Goal: Task Accomplishment & Management: Complete application form

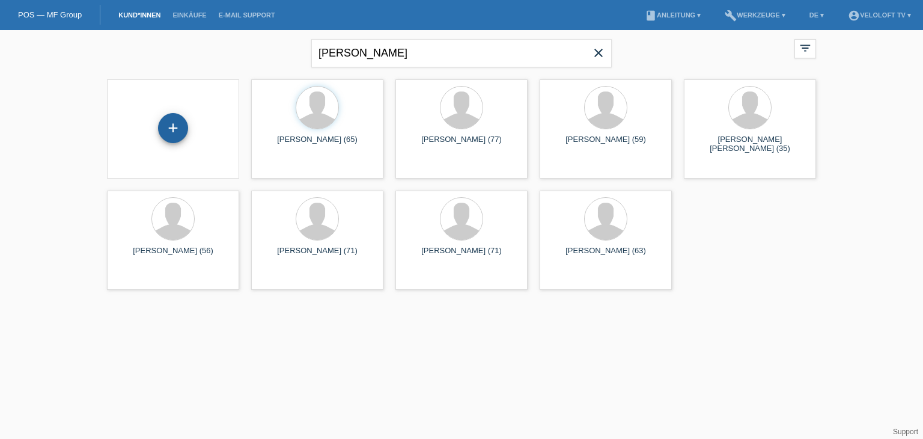
click at [163, 133] on div "+" at bounding box center [173, 128] width 30 height 30
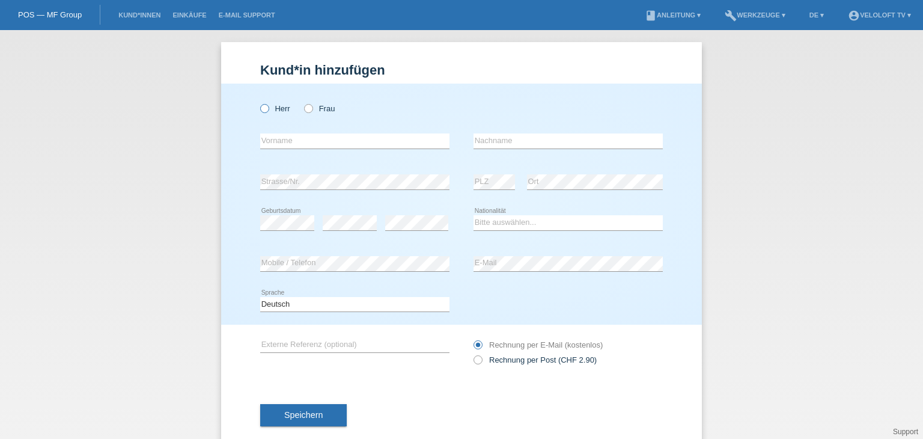
drag, startPoint x: 257, startPoint y: 102, endPoint x: 262, endPoint y: 106, distance: 6.8
click at [262, 104] on div "Herr Frau" at bounding box center [354, 108] width 189 height 25
click at [258, 102] on icon at bounding box center [258, 102] width 0 height 0
click at [262, 107] on input "Herr" at bounding box center [264, 108] width 8 height 8
radio input "true"
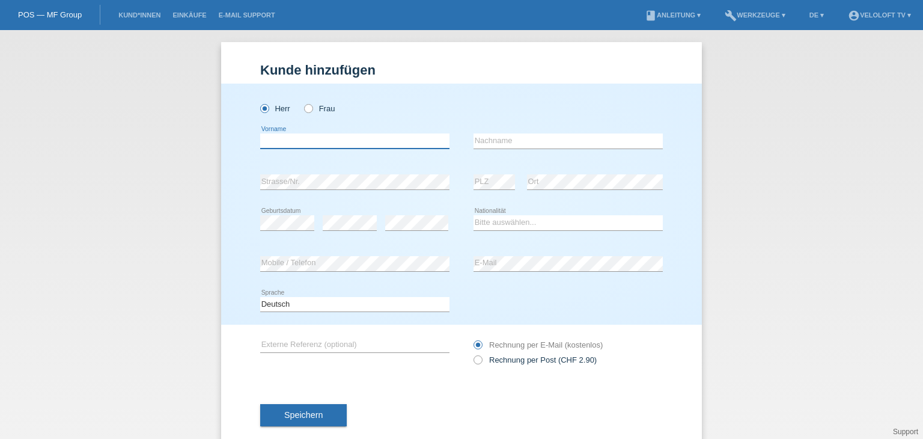
click at [321, 139] on input "text" at bounding box center [354, 140] width 189 height 15
paste input "Michael Faga"
click at [305, 140] on input "Michael Faga" at bounding box center [354, 140] width 189 height 15
type input "Michael"
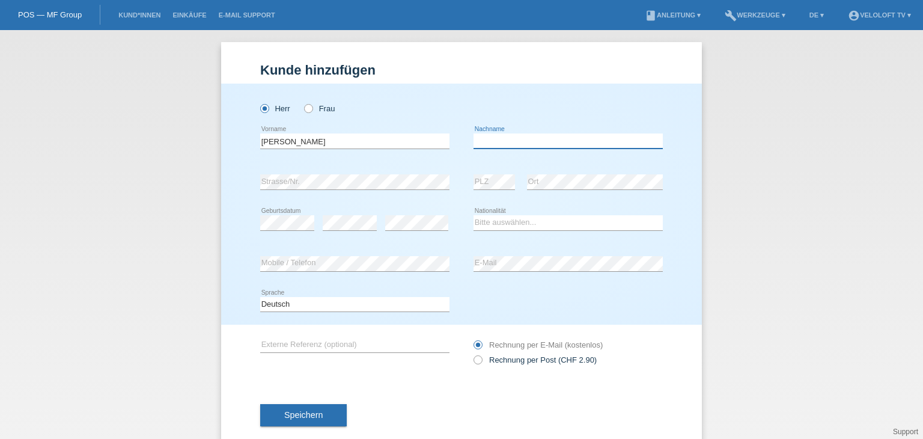
click at [486, 142] on input "text" at bounding box center [568, 140] width 189 height 15
paste input "Faga"
type input "Faga"
click at [490, 172] on div "error PLZ" at bounding box center [494, 182] width 41 height 41
click at [593, 222] on select "Bitte auswählen... Schweiz Deutschland Liechtenstein Österreich ------------ Af…" at bounding box center [568, 222] width 189 height 14
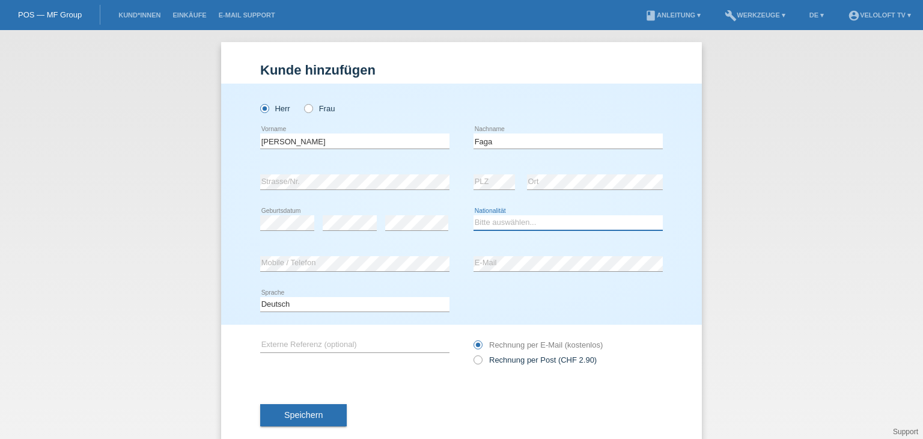
select select "CH"
click at [474, 215] on select "Bitte auswählen... Schweiz Deutschland Liechtenstein Österreich ------------ Af…" at bounding box center [568, 222] width 189 height 14
click at [353, 270] on div "error Mobile / Telefon" at bounding box center [354, 263] width 189 height 41
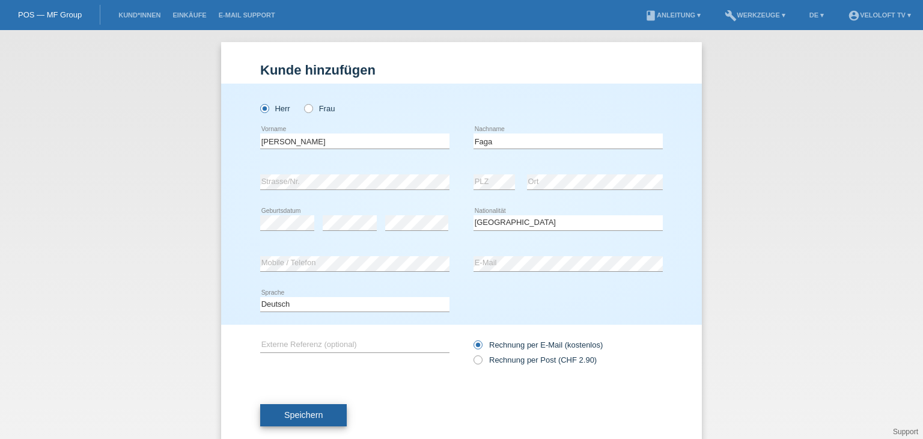
click at [323, 406] on button "Speichern" at bounding box center [303, 415] width 87 height 23
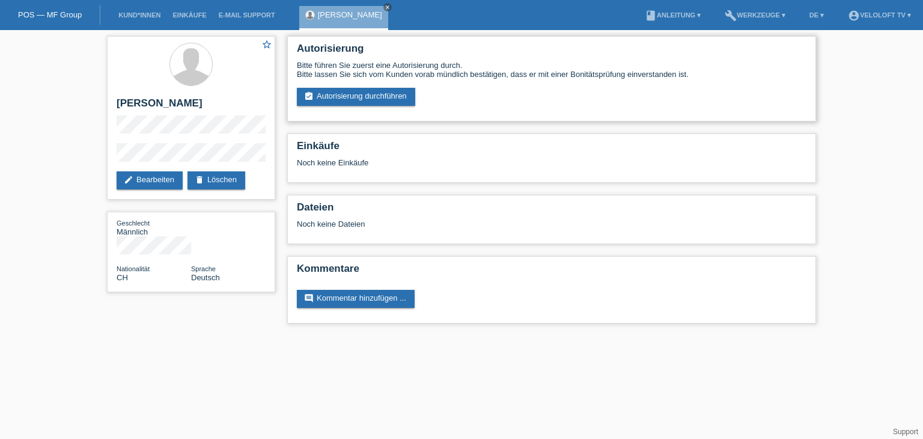
click at [341, 87] on div "Bitte führen Sie zuerst eine Autorisierung durch. Bitte lassen Sie sich vom Kun…" at bounding box center [552, 83] width 510 height 45
click at [340, 97] on link "assignment_turned_in Autorisierung durchführen" at bounding box center [356, 97] width 118 height 18
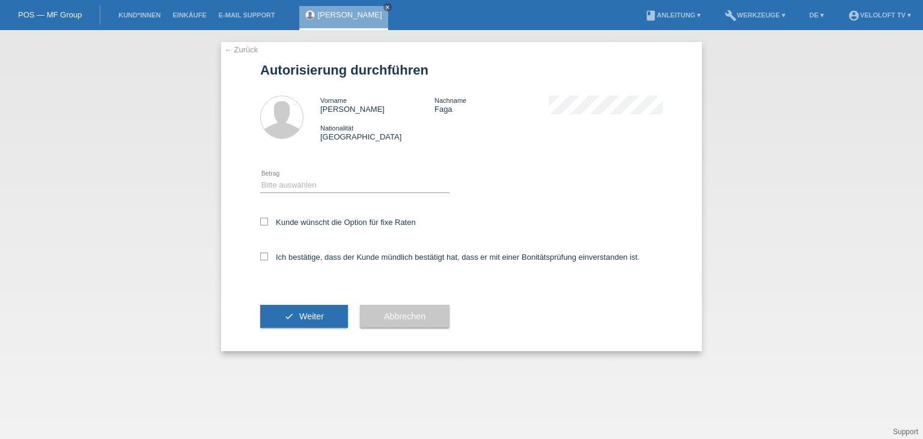
click at [338, 205] on div "Bitte auswählen CHF 1.00 - CHF 499.00 CHF 500.00 - CHF 1'999.00 CHF 2'000.00 - …" at bounding box center [354, 185] width 189 height 41
click at [340, 194] on div "Bitte auswählen CHF 1.00 - CHF 499.00 CHF 500.00 - CHF 1'999.00 CHF 2'000.00 - …" at bounding box center [354, 185] width 189 height 41
click at [343, 191] on select "Bitte auswählen CHF 1.00 - CHF 499.00 CHF 500.00 - CHF 1'999.00 CHF 2'000.00 - …" at bounding box center [354, 185] width 189 height 14
select select "2"
click at [260, 178] on select "Bitte auswählen CHF 1.00 - CHF 499.00 CHF 500.00 - CHF 1'999.00 CHF 2'000.00 - …" at bounding box center [354, 185] width 189 height 14
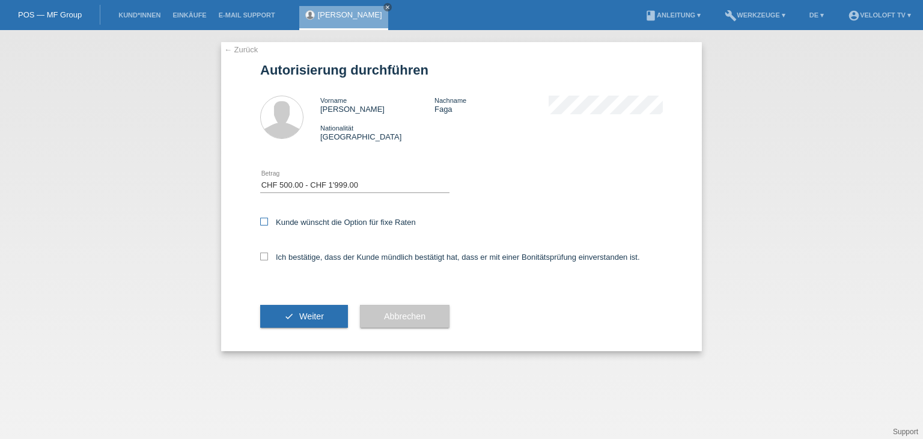
click at [347, 224] on label "Kunde wünscht die Option für fixe Raten" at bounding box center [338, 222] width 156 height 9
click at [268, 224] on input "Kunde wünscht die Option für fixe Raten" at bounding box center [264, 222] width 8 height 8
checkbox input "true"
click at [339, 258] on label "Ich bestätige, dass der Kunde mündlich bestätigt hat, dass er mit einer Bonität…" at bounding box center [450, 256] width 380 height 9
click at [268, 258] on input "Ich bestätige, dass der Kunde mündlich bestätigt hat, dass er mit einer Bonität…" at bounding box center [264, 256] width 8 height 8
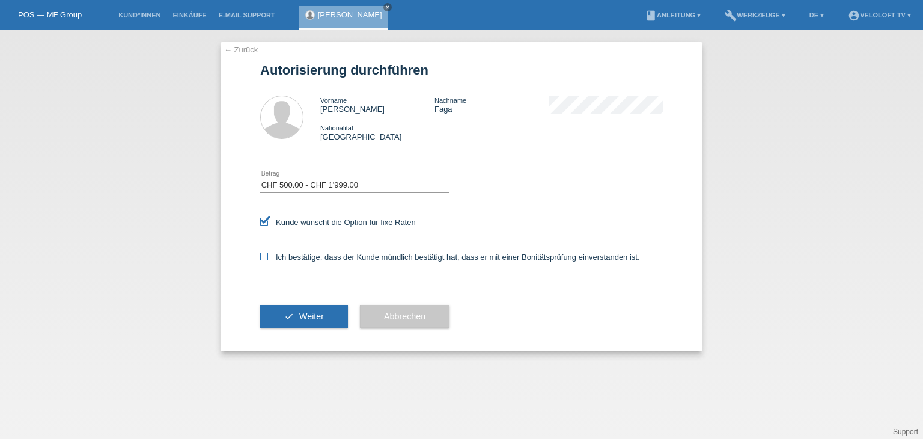
checkbox input "true"
click at [335, 313] on button "check Weiter" at bounding box center [304, 316] width 88 height 23
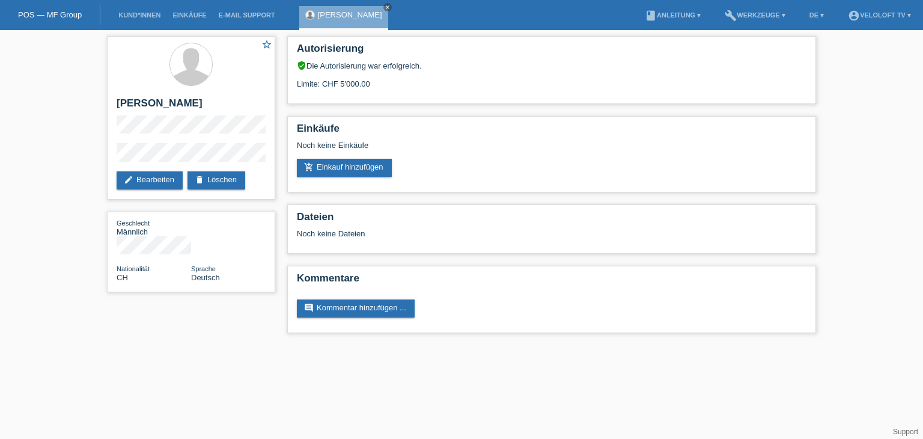
drag, startPoint x: 322, startPoint y: 80, endPoint x: 324, endPoint y: 22, distance: 57.7
click at [368, 84] on div "Limite: CHF 5'000.00" at bounding box center [552, 79] width 510 height 18
copy div "CHF 5'000.00"
drag, startPoint x: 370, startPoint y: 5, endPoint x: 297, endPoint y: 13, distance: 73.1
click at [385, 5] on icon "close" at bounding box center [388, 7] width 6 height 6
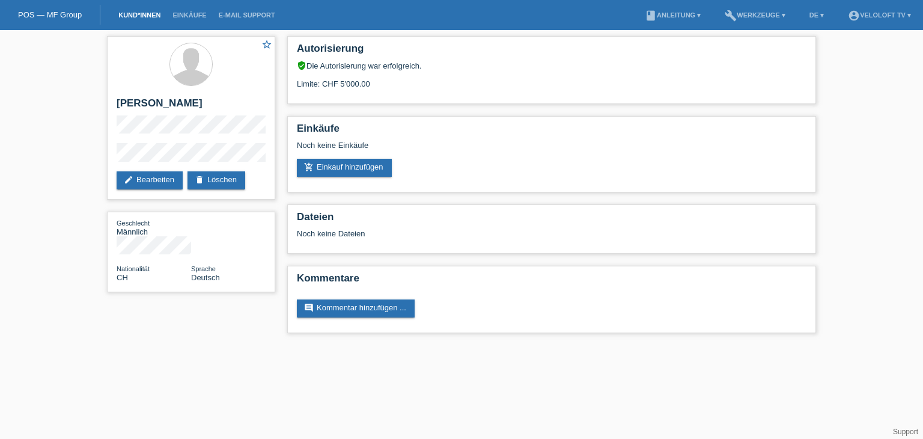
click at [143, 12] on link "Kund*innen" at bounding box center [139, 14] width 54 height 7
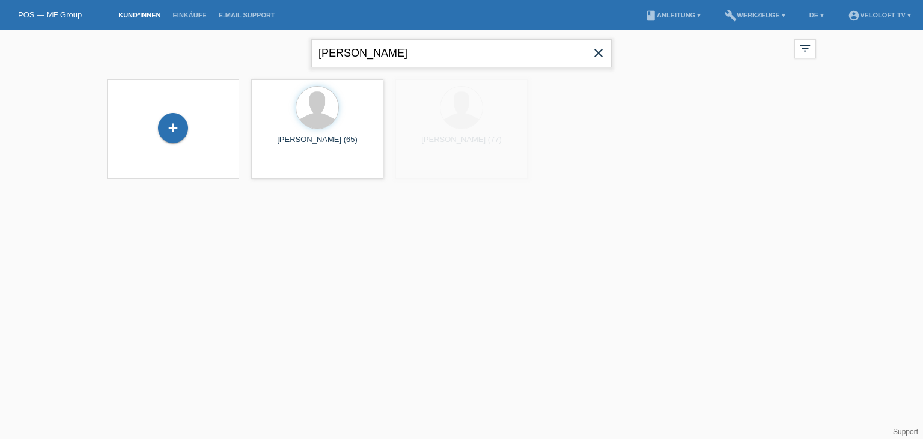
click at [410, 52] on input "Bruno Gerig" at bounding box center [461, 53] width 301 height 28
paste input "Andre Thomas Gerlin"
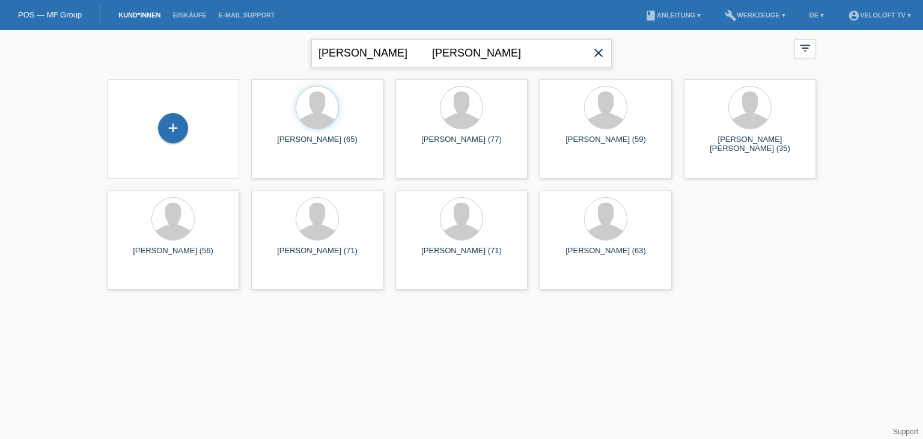
click at [394, 55] on input "Andre Thomas Gerling" at bounding box center [461, 53] width 301 height 28
click at [403, 54] on input "Andre Thomas Gerling" at bounding box center [461, 53] width 301 height 28
type input "[PERSON_NAME] [PERSON_NAME]"
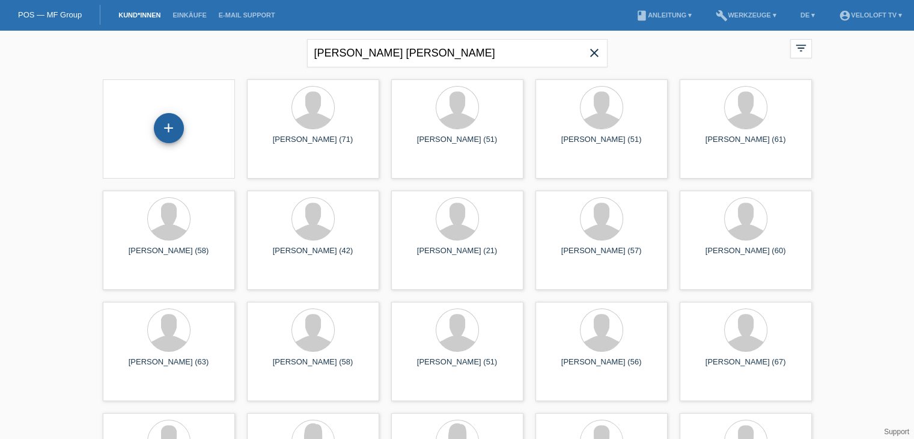
click at [168, 127] on div "+" at bounding box center [169, 128] width 30 height 30
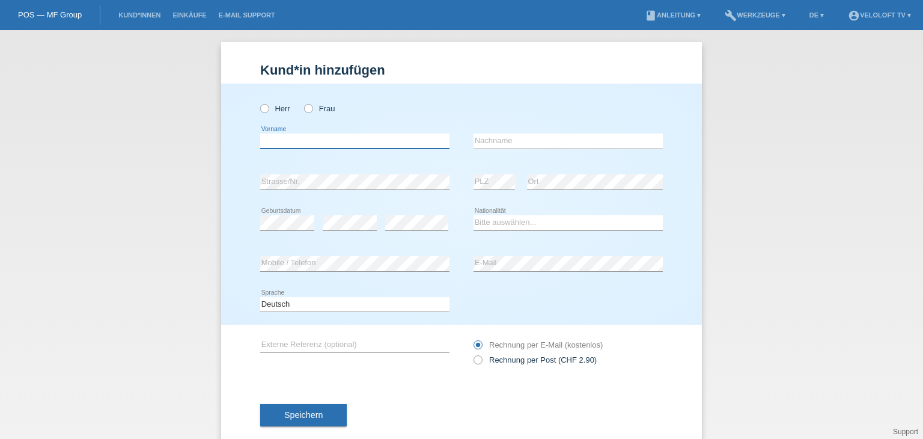
drag, startPoint x: 326, startPoint y: 139, endPoint x: 317, endPoint y: 139, distance: 8.4
click at [326, 139] on input "text" at bounding box center [354, 140] width 189 height 15
paste input "[PERSON_NAME]"
drag, startPoint x: 325, startPoint y: 142, endPoint x: 409, endPoint y: 142, distance: 83.5
click at [409, 142] on input "Andre Thomas Gerling" at bounding box center [354, 140] width 189 height 15
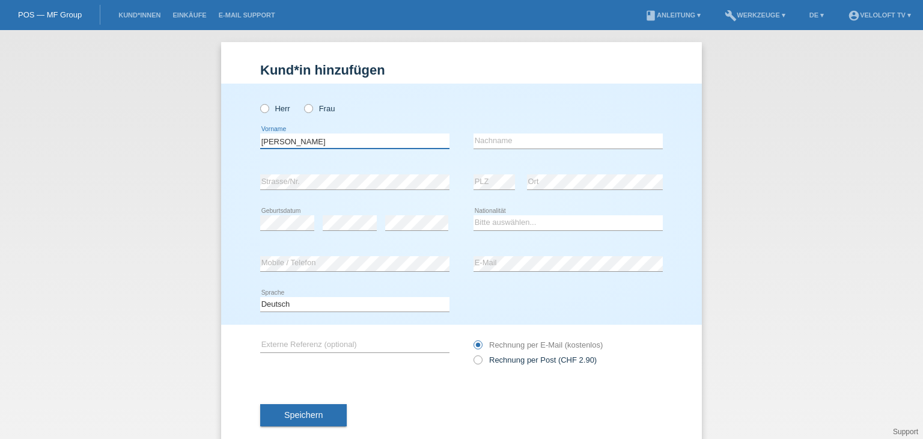
type input "[PERSON_NAME]"
click at [496, 144] on input "text" at bounding box center [568, 140] width 189 height 15
paste input "Gerling"
type input "Gerling"
drag, startPoint x: 261, startPoint y: 106, endPoint x: 255, endPoint y: 111, distance: 8.2
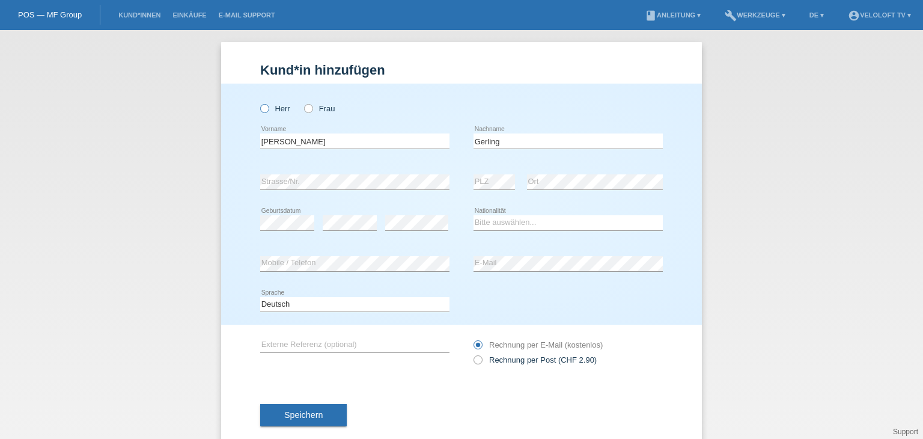
click at [258, 102] on icon at bounding box center [258, 102] width 0 height 0
click at [261, 106] on input "Herr" at bounding box center [264, 108] width 8 height 8
radio input "true"
click at [553, 218] on select "Bitte auswählen... Schweiz Deutschland Liechtenstein Österreich ------------ Af…" at bounding box center [568, 222] width 189 height 14
select select "CH"
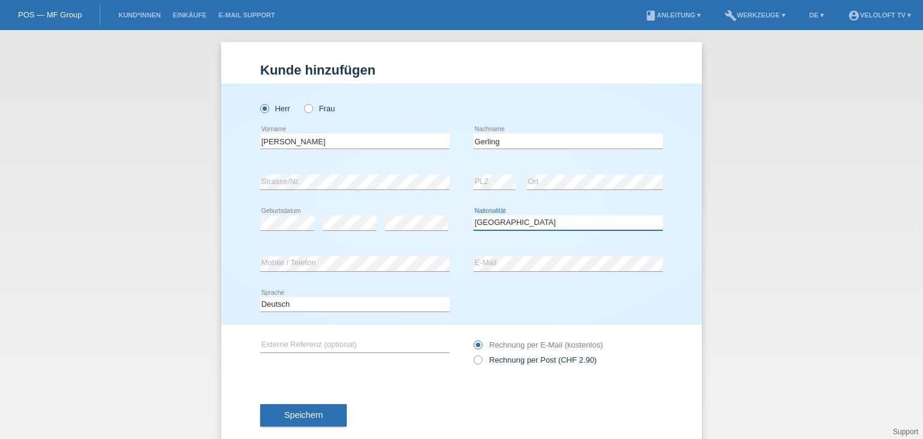
click at [474, 215] on select "Bitte auswählen... Schweiz Deutschland Liechtenstein Österreich ------------ Af…" at bounding box center [568, 222] width 189 height 14
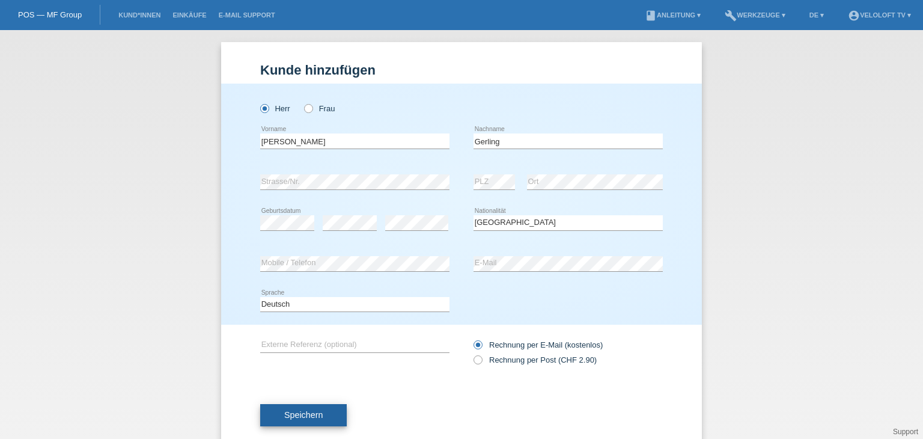
click at [307, 415] on span "Speichern" at bounding box center [303, 415] width 38 height 10
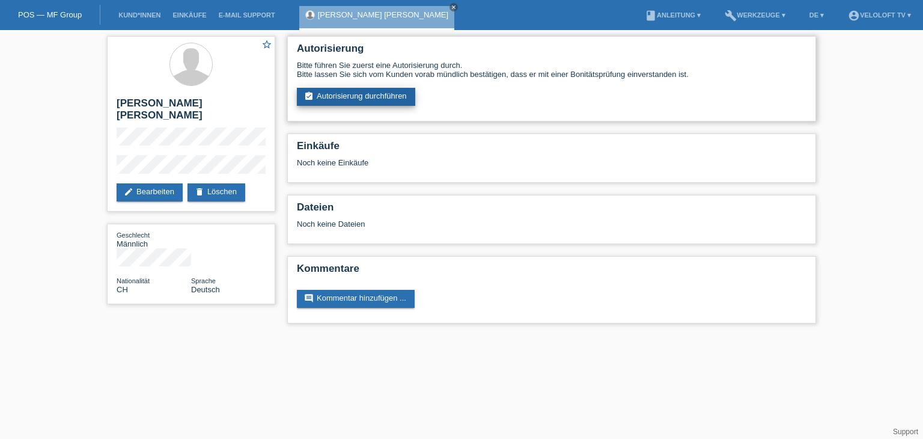
click at [411, 97] on link "assignment_turned_in Autorisierung durchführen" at bounding box center [356, 97] width 118 height 18
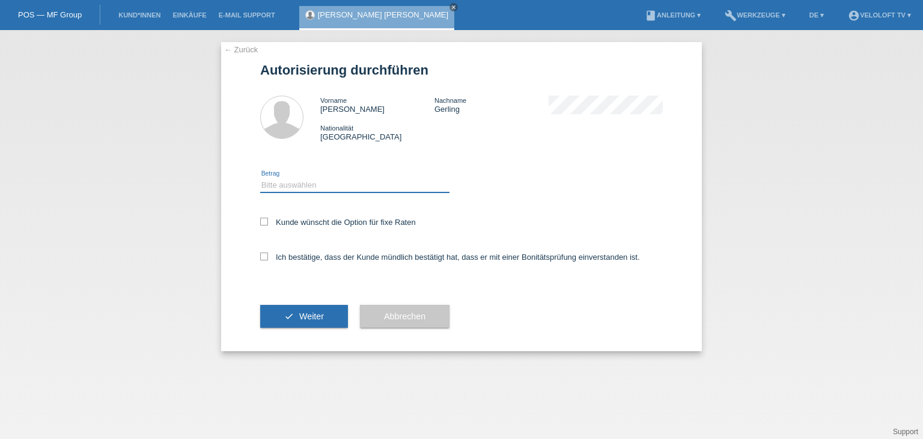
click at [338, 185] on select "Bitte auswählen CHF 1.00 - CHF 499.00 CHF 500.00 - CHF 1'999.00 CHF 2'000.00 - …" at bounding box center [354, 185] width 189 height 14
select select "2"
click at [260, 178] on select "Bitte auswählen CHF 1.00 - CHF 499.00 CHF 500.00 - CHF 1'999.00 CHF 2'000.00 - …" at bounding box center [354, 185] width 189 height 14
click at [337, 221] on label "Kunde wünscht die Option für fixe Raten" at bounding box center [338, 222] width 156 height 9
click at [268, 221] on input "Kunde wünscht die Option für fixe Raten" at bounding box center [264, 222] width 8 height 8
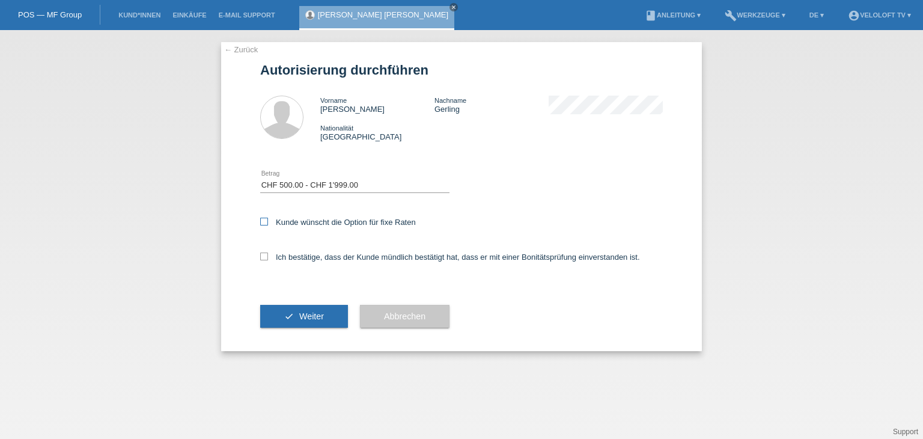
checkbox input "true"
click at [332, 257] on label "Ich bestätige, dass der Kunde mündlich bestätigt hat, dass er mit einer Bonität…" at bounding box center [450, 256] width 380 height 9
click at [268, 257] on input "Ich bestätige, dass der Kunde mündlich bestätigt hat, dass er mit einer Bonität…" at bounding box center [264, 256] width 8 height 8
checkbox input "true"
click at [312, 311] on button "check Weiter" at bounding box center [304, 316] width 88 height 23
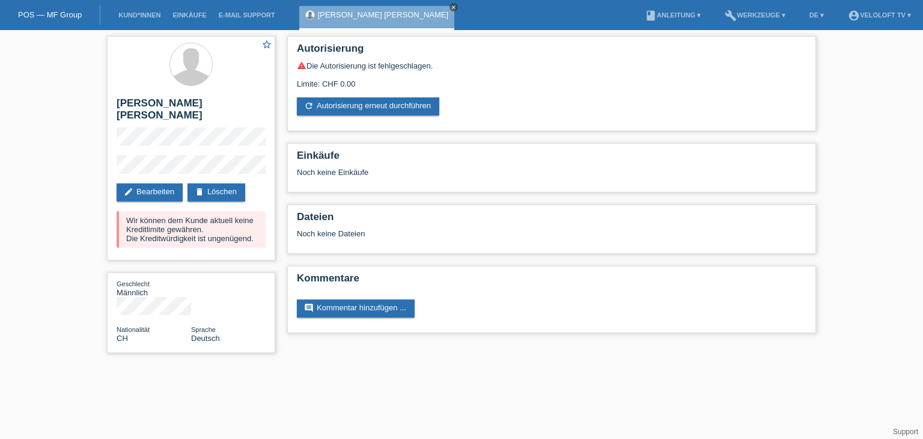
click at [451, 10] on icon "close" at bounding box center [454, 7] width 6 height 6
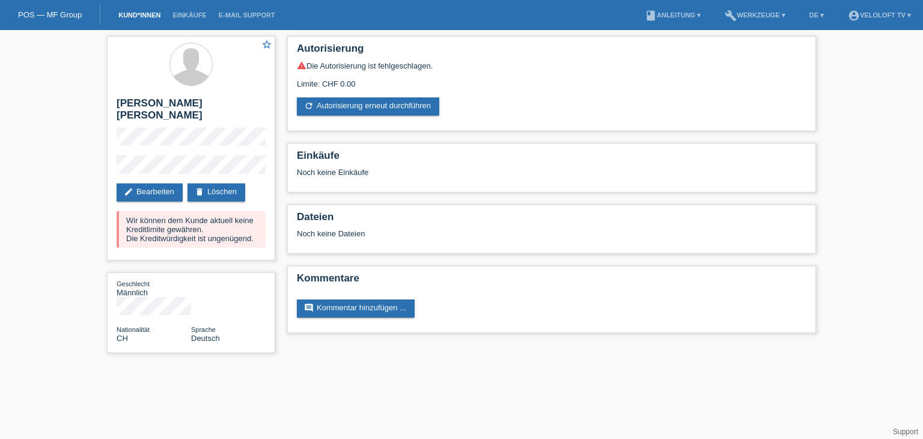
click at [133, 19] on link "Kund*innen" at bounding box center [139, 14] width 54 height 7
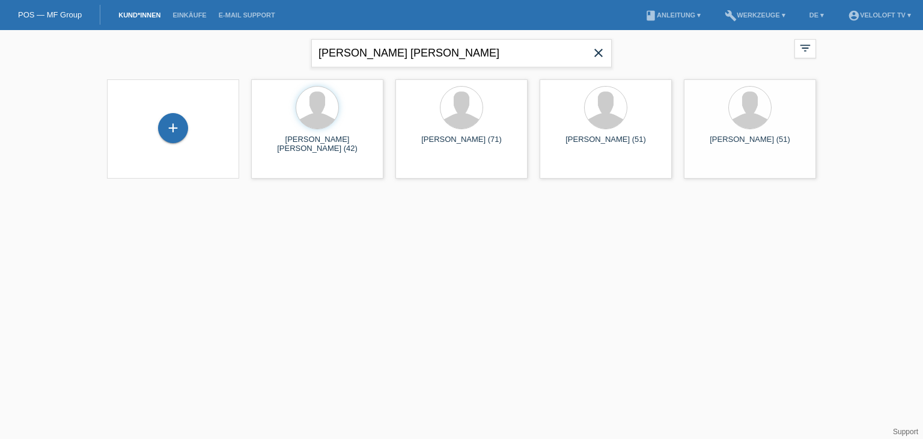
drag, startPoint x: 596, startPoint y: 53, endPoint x: 435, endPoint y: 54, distance: 161.1
click at [590, 54] on span "close" at bounding box center [599, 54] width 24 height 18
paste input "Julio Avellaneda"
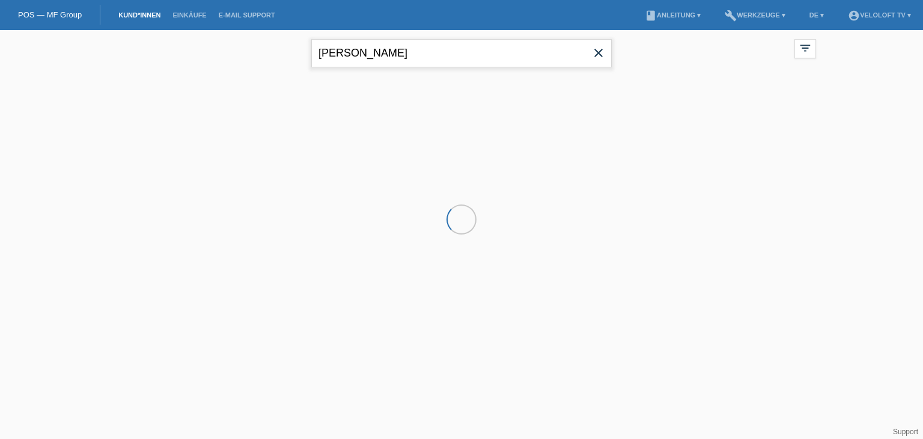
click at [358, 52] on input "[PERSON_NAME]" at bounding box center [461, 53] width 301 height 28
type input "[PERSON_NAME]"
click at [153, 137] on div "+" at bounding box center [173, 135] width 113 height 32
click at [169, 135] on div "+" at bounding box center [173, 134] width 30 height 30
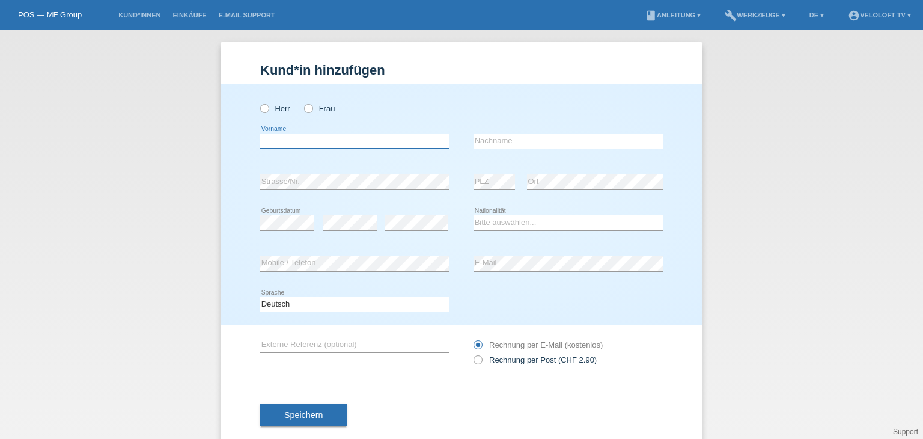
click at [330, 142] on input "text" at bounding box center [354, 140] width 189 height 15
paste input "Julio Avellaneda"
drag, startPoint x: 273, startPoint y: 142, endPoint x: 420, endPoint y: 136, distance: 146.2
click at [420, 136] on input "Julio Avellaneda" at bounding box center [354, 140] width 189 height 15
type input "Julio"
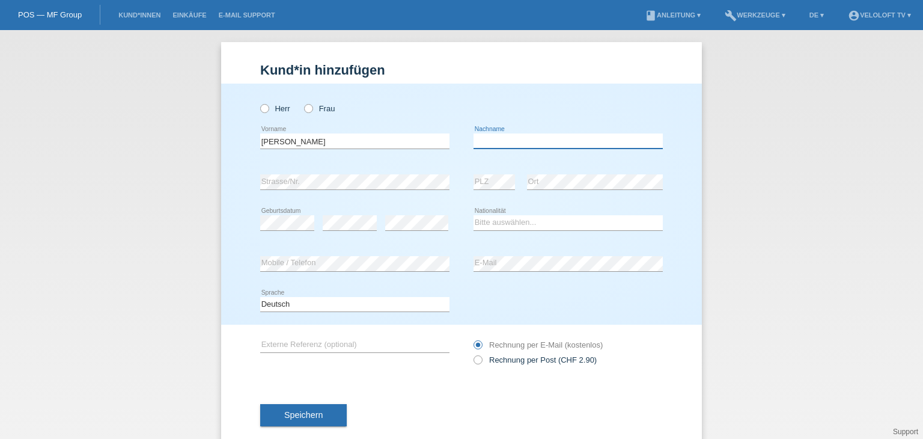
click at [499, 138] on input "text" at bounding box center [568, 140] width 189 height 15
paste input "Avellaneda"
type input "Avellaneda"
click at [258, 102] on icon at bounding box center [258, 102] width 0 height 0
click at [260, 109] on input "Herr" at bounding box center [264, 108] width 8 height 8
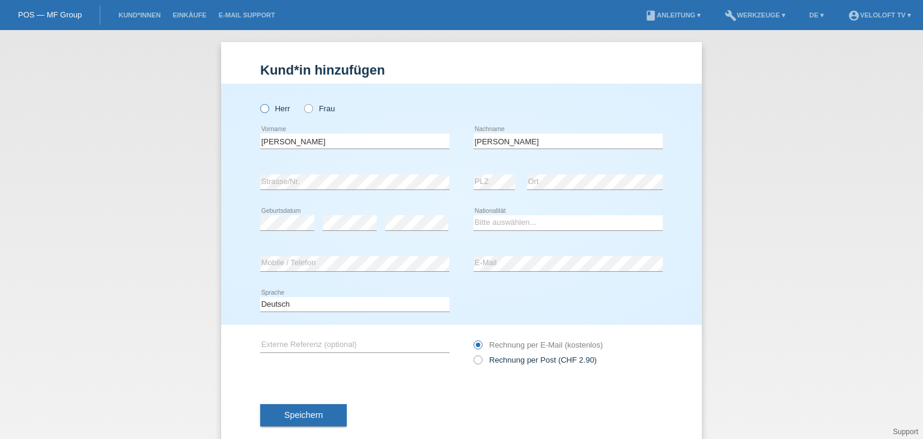
radio input "true"
click at [294, 189] on icon at bounding box center [354, 189] width 189 height 1
click at [472, 353] on icon at bounding box center [472, 353] width 0 height 0
click at [474, 361] on input "Rechnung per Post (CHF 2.90)" at bounding box center [478, 362] width 8 height 15
radio input "true"
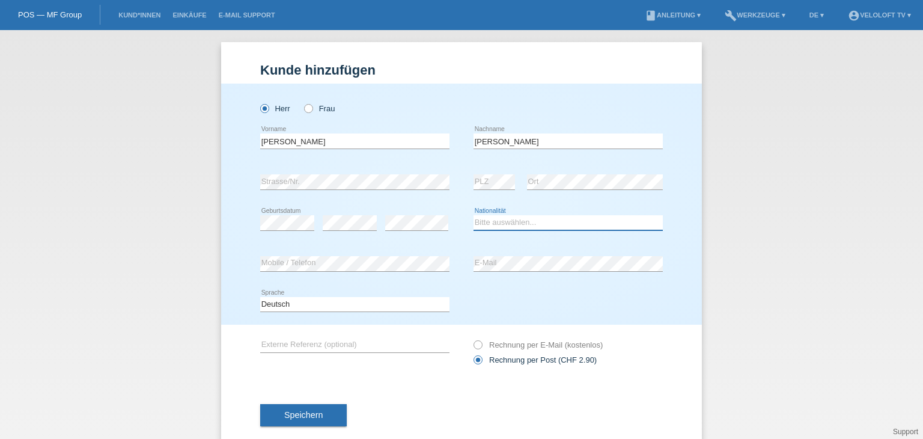
click at [487, 221] on select "Bitte auswählen... Schweiz Deutschland Liechtenstein Österreich ------------ Af…" at bounding box center [568, 222] width 189 height 14
select select "CH"
click at [474, 215] on select "Bitte auswählen... Schweiz Deutschland Liechtenstein Österreich ------------ Af…" at bounding box center [568, 222] width 189 height 14
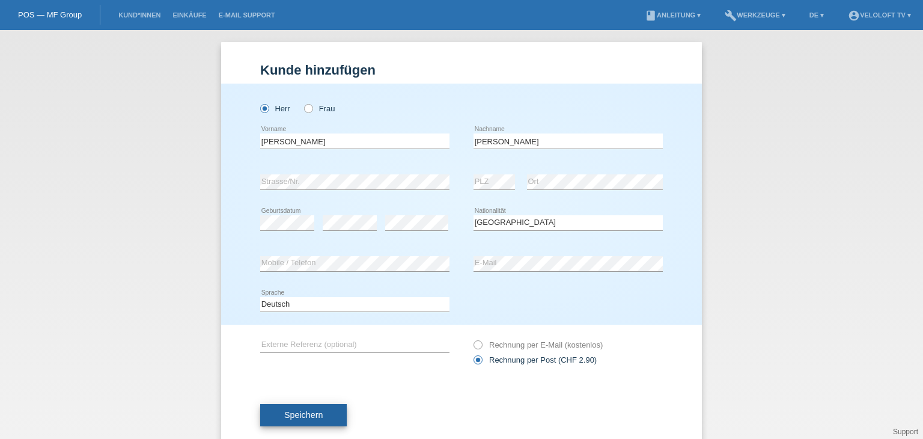
click at [327, 407] on button "Speichern" at bounding box center [303, 415] width 87 height 23
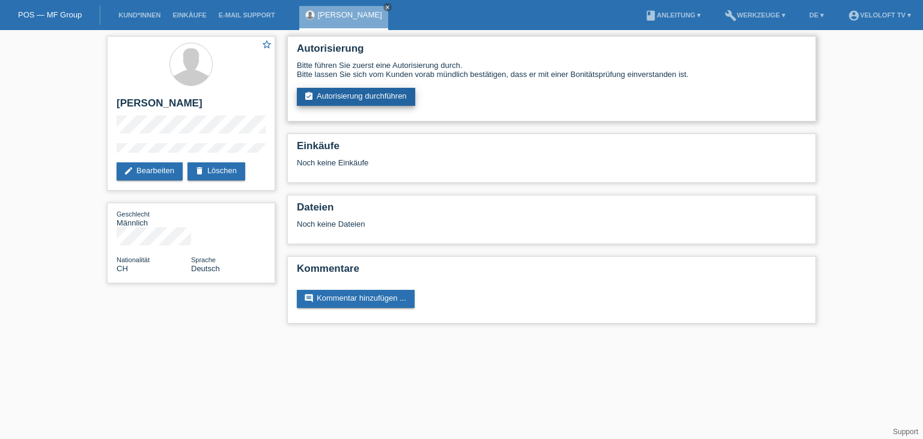
click at [366, 92] on link "assignment_turned_in Autorisierung durchführen" at bounding box center [356, 97] width 118 height 18
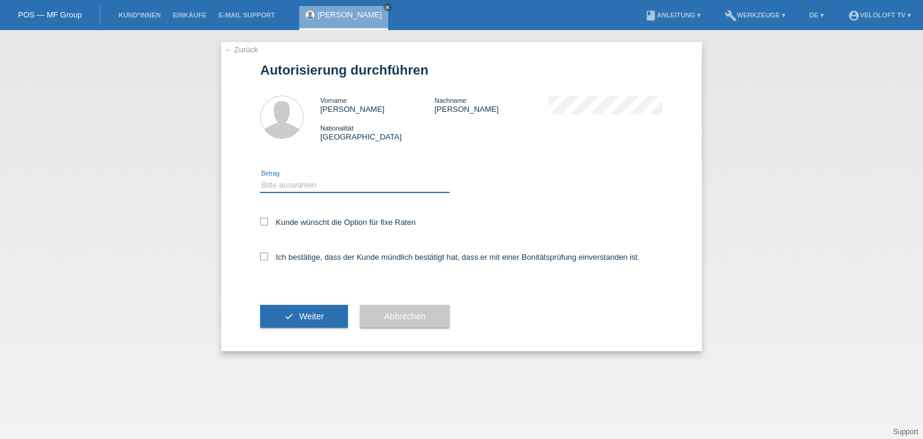
click at [322, 186] on select "Bitte auswählen CHF 1.00 - CHF 499.00 CHF 500.00 - CHF 1'999.00 CHF 2'000.00 - …" at bounding box center [354, 185] width 189 height 14
select select "2"
click at [260, 178] on select "Bitte auswählen CHF 1.00 - CHF 499.00 CHF 500.00 - CHF 1'999.00 CHF 2'000.00 - …" at bounding box center [354, 185] width 189 height 14
click at [345, 219] on label "Kunde wünscht die Option für fixe Raten" at bounding box center [338, 222] width 156 height 9
click at [268, 219] on input "Kunde wünscht die Option für fixe Raten" at bounding box center [264, 222] width 8 height 8
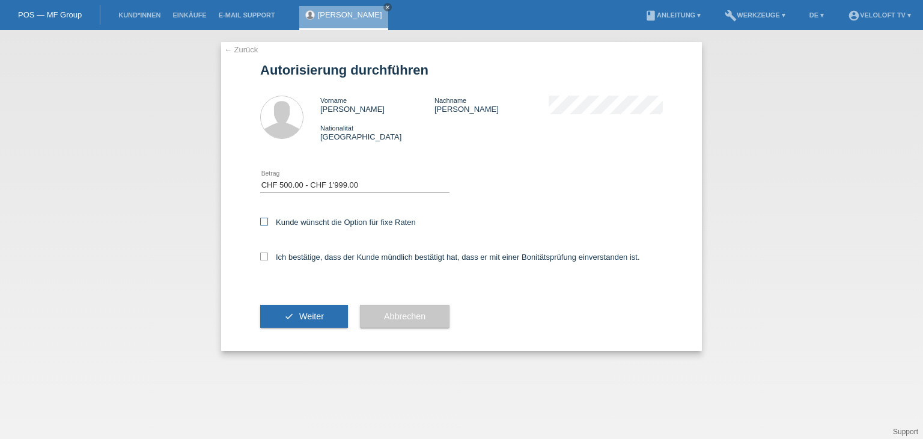
checkbox input "true"
click at [342, 259] on label "Ich bestätige, dass der Kunde mündlich bestätigt hat, dass er mit einer Bonität…" at bounding box center [450, 256] width 380 height 9
click at [268, 259] on input "Ich bestätige, dass der Kunde mündlich bestätigt hat, dass er mit einer Bonität…" at bounding box center [264, 256] width 8 height 8
checkbox input "true"
click at [327, 315] on button "check Weiter" at bounding box center [304, 316] width 88 height 23
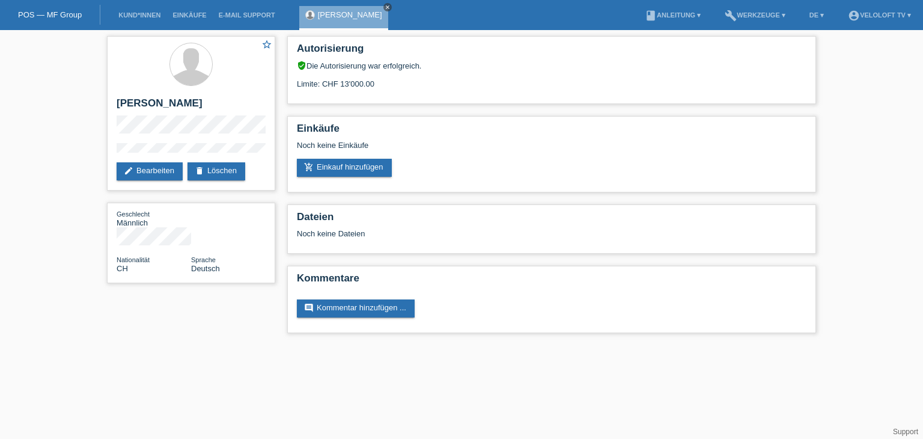
click at [385, 5] on icon "close" at bounding box center [388, 7] width 6 height 6
click at [139, 11] on li "Kund*innen" at bounding box center [139, 15] width 54 height 31
click at [142, 14] on link "Kund*innen" at bounding box center [139, 14] width 54 height 7
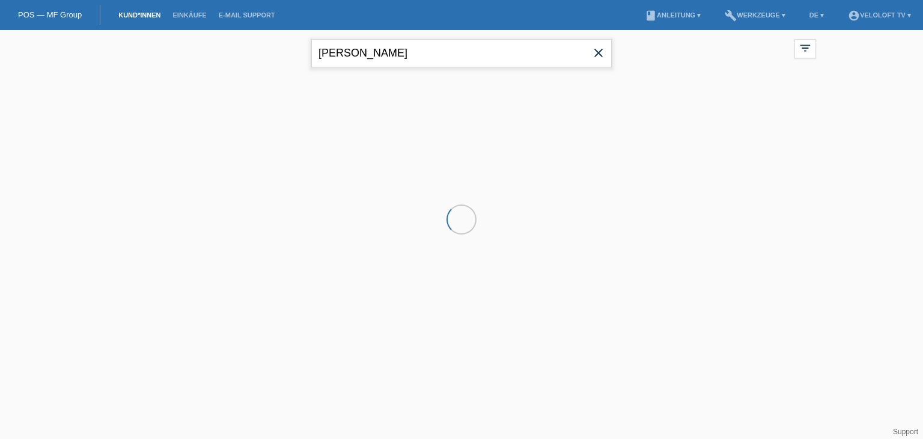
click at [414, 54] on input "[PERSON_NAME]" at bounding box center [461, 53] width 301 height 28
paste input "[PERSON_NAME]"
click at [359, 54] on input "[PERSON_NAME]" at bounding box center [461, 53] width 301 height 28
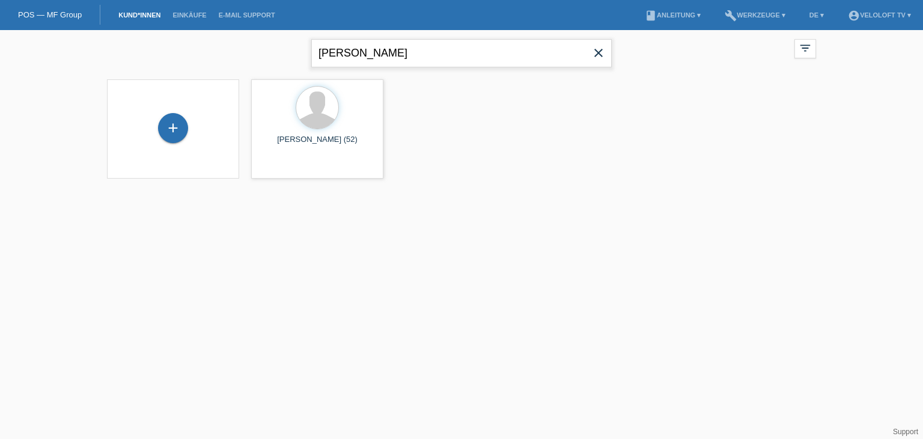
type input "[PERSON_NAME]"
click at [169, 130] on div "+" at bounding box center [173, 134] width 30 height 30
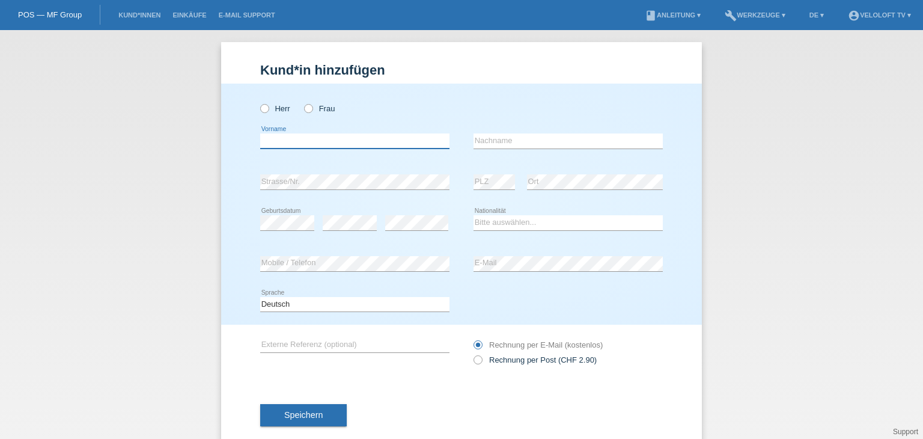
click at [291, 139] on input "text" at bounding box center [354, 140] width 189 height 15
paste input "[PERSON_NAME]"
drag, startPoint x: 291, startPoint y: 139, endPoint x: 360, endPoint y: 136, distance: 68.6
click at [360, 136] on input "[PERSON_NAME]" at bounding box center [354, 140] width 189 height 15
type input "[PERSON_NAME]"
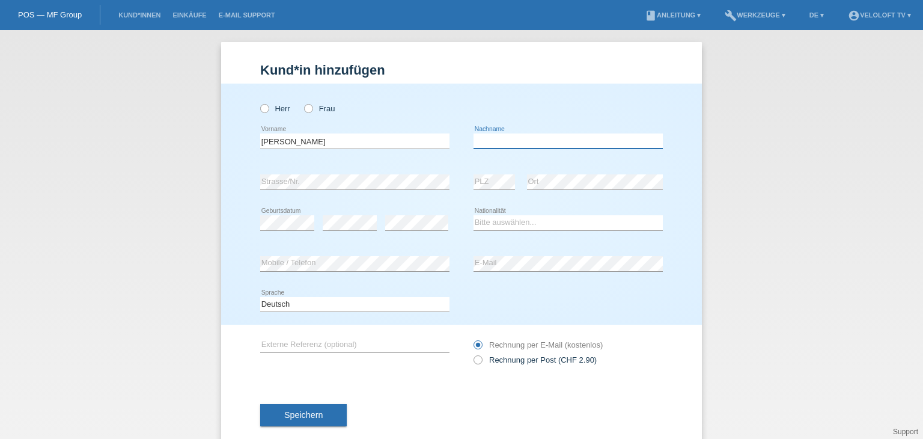
click at [478, 142] on input "text" at bounding box center [568, 140] width 189 height 15
paste input "Bekiri"
type input "Bekiri"
click at [258, 102] on icon at bounding box center [258, 102] width 0 height 0
click at [262, 106] on input "Herr" at bounding box center [264, 108] width 8 height 8
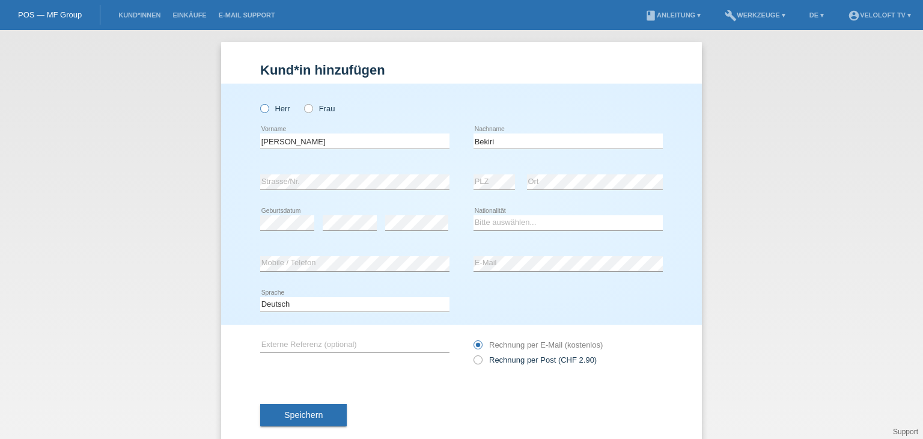
radio input "true"
click at [561, 272] on div "error E-Mail" at bounding box center [568, 263] width 189 height 41
click at [557, 223] on select "Bitte auswählen... [GEOGRAPHIC_DATA] [GEOGRAPHIC_DATA] [GEOGRAPHIC_DATA] [GEOGR…" at bounding box center [568, 222] width 189 height 14
select select "CH"
click at [474, 215] on select "Bitte auswählen... [GEOGRAPHIC_DATA] [GEOGRAPHIC_DATA] [GEOGRAPHIC_DATA] [GEOGR…" at bounding box center [568, 222] width 189 height 14
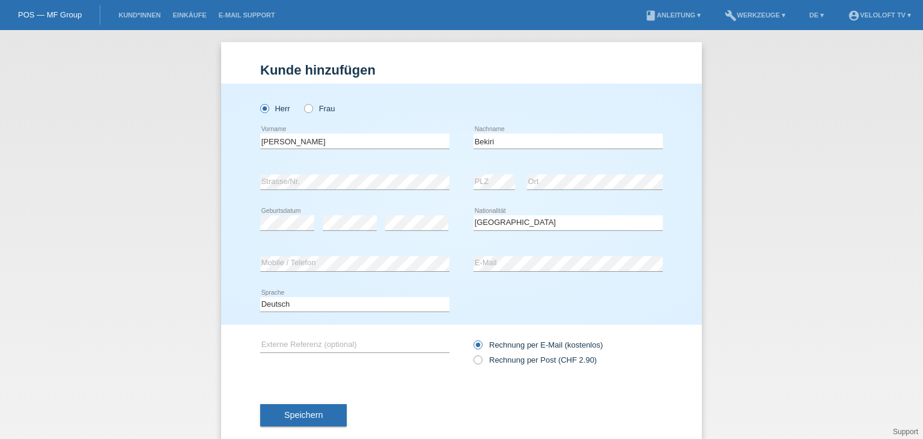
click at [344, 213] on div "error" at bounding box center [350, 223] width 54 height 41
click at [323, 411] on button "Speichern" at bounding box center [303, 415] width 87 height 23
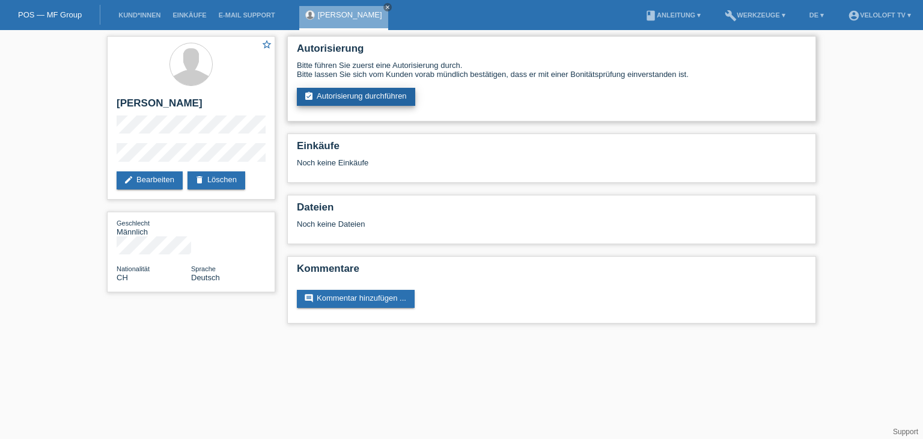
click at [382, 97] on link "assignment_turned_in Autorisierung durchführen" at bounding box center [356, 97] width 118 height 18
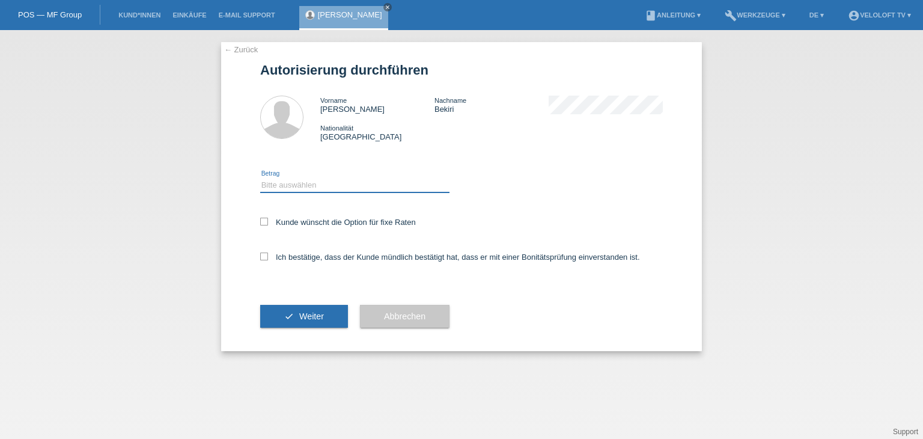
click at [349, 188] on select "Bitte auswählen CHF 1.00 - CHF 499.00 CHF 500.00 - CHF 1'999.00 CHF 2'000.00 - …" at bounding box center [354, 185] width 189 height 14
select select "2"
click at [260, 178] on select "Bitte auswählen CHF 1.00 - CHF 499.00 CHF 500.00 - CHF 1'999.00 CHF 2'000.00 - …" at bounding box center [354, 185] width 189 height 14
click at [341, 219] on label "Kunde wünscht die Option für fixe Raten" at bounding box center [338, 222] width 156 height 9
click at [268, 219] on input "Kunde wünscht die Option für fixe Raten" at bounding box center [264, 222] width 8 height 8
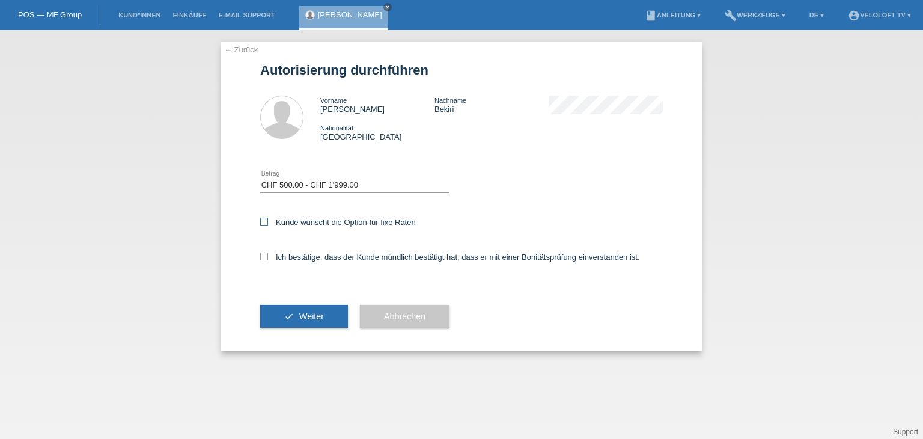
checkbox input "true"
click at [332, 255] on label "Ich bestätige, dass der Kunde mündlich bestätigt hat, dass er mit einer Bonität…" at bounding box center [450, 256] width 380 height 9
click at [268, 255] on input "Ich bestätige, dass der Kunde mündlich bestätigt hat, dass er mit einer Bonität…" at bounding box center [264, 256] width 8 height 8
checkbox input "true"
click at [317, 318] on span "Weiter" at bounding box center [311, 316] width 25 height 10
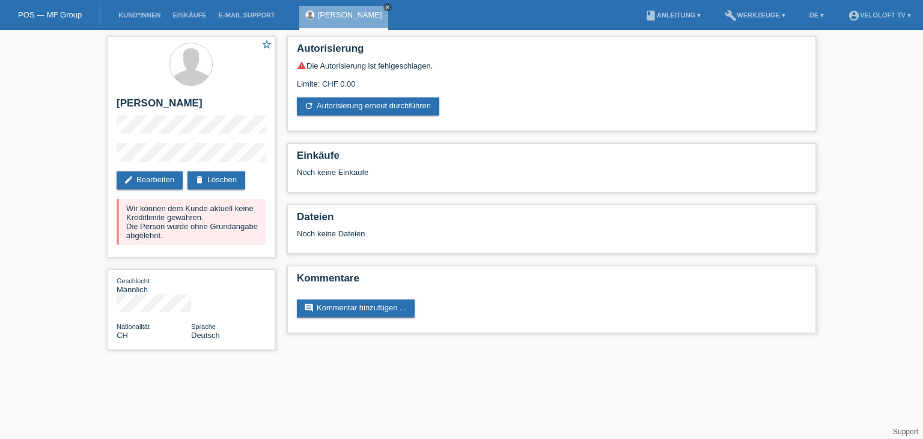
click at [385, 10] on icon "close" at bounding box center [388, 7] width 6 height 6
click at [126, 16] on link "Kund*innen" at bounding box center [139, 14] width 54 height 7
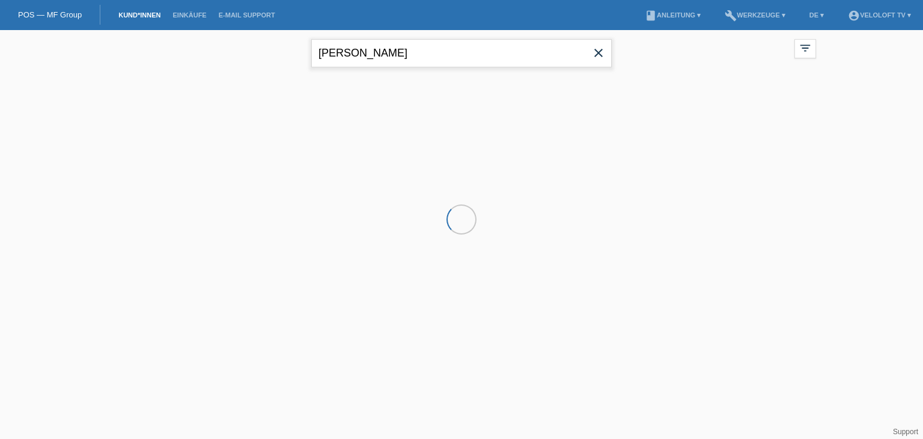
click at [412, 51] on input "[PERSON_NAME]" at bounding box center [461, 53] width 301 height 28
paste input "Odette Eberl"
click at [355, 50] on input "Odette Eberli" at bounding box center [461, 53] width 301 height 28
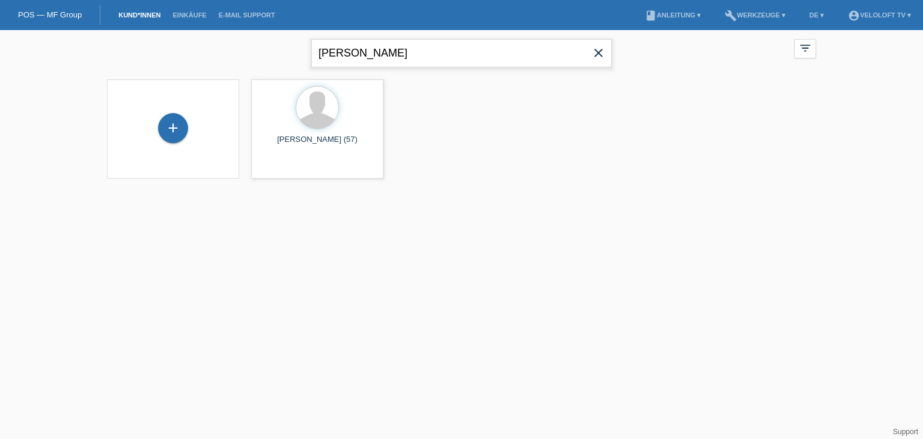
click at [359, 52] on input "Odette Eberli" at bounding box center [461, 53] width 301 height 28
type input "Odette Eberli"
click at [169, 133] on div "+" at bounding box center [173, 134] width 30 height 30
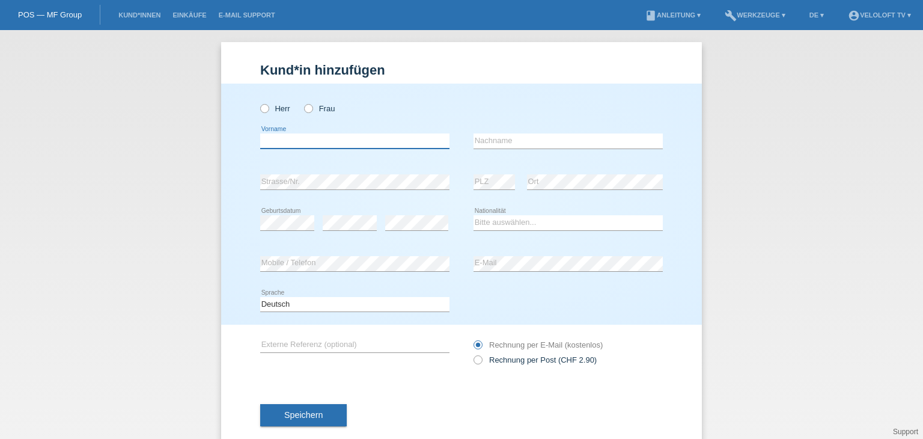
click at [289, 135] on input "text" at bounding box center [354, 140] width 189 height 15
paste input "[PERSON_NAME]"
drag, startPoint x: 292, startPoint y: 138, endPoint x: 379, endPoint y: 138, distance: 86.5
click at [379, 138] on input "[PERSON_NAME]" at bounding box center [354, 140] width 189 height 15
type input "Odette"
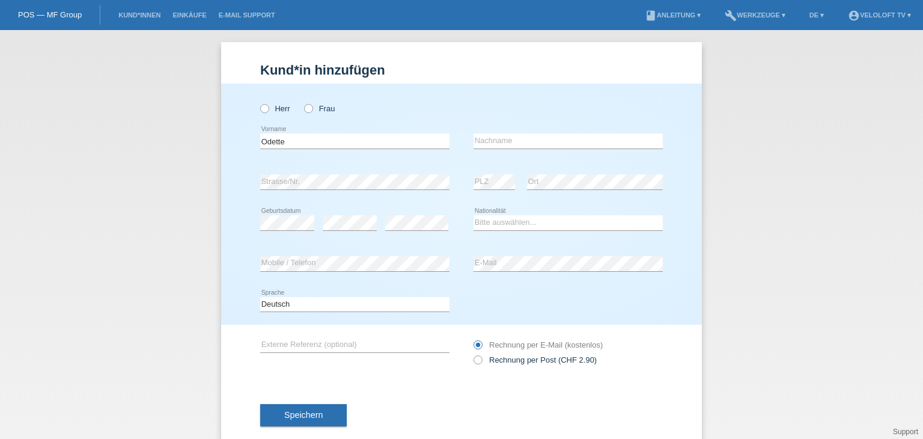
drag, startPoint x: 308, startPoint y: 109, endPoint x: 375, endPoint y: 121, distance: 67.8
click at [302, 102] on icon at bounding box center [302, 102] width 0 height 0
click at [308, 109] on input "Frau" at bounding box center [308, 108] width 8 height 8
radio input "true"
click at [543, 147] on input "text" at bounding box center [568, 140] width 189 height 15
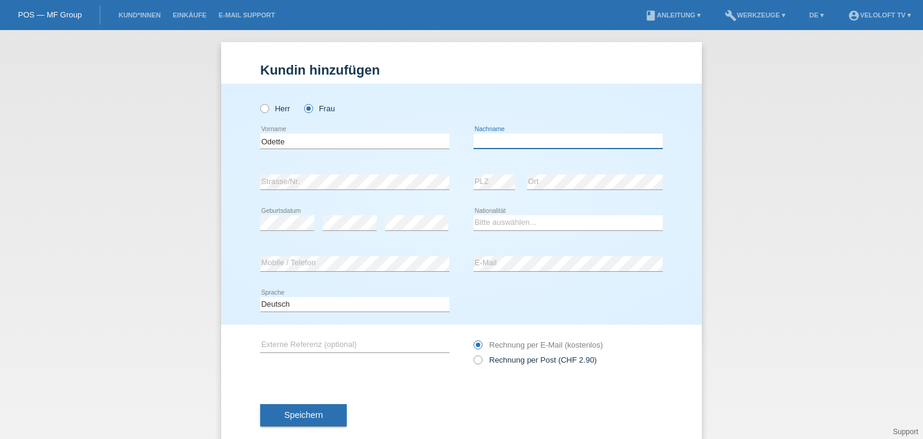
paste input "Eberli"
type input "Eberli"
click at [534, 219] on select "Bitte auswählen... [GEOGRAPHIC_DATA] [GEOGRAPHIC_DATA] [GEOGRAPHIC_DATA] [GEOGR…" at bounding box center [568, 222] width 189 height 14
select select "CH"
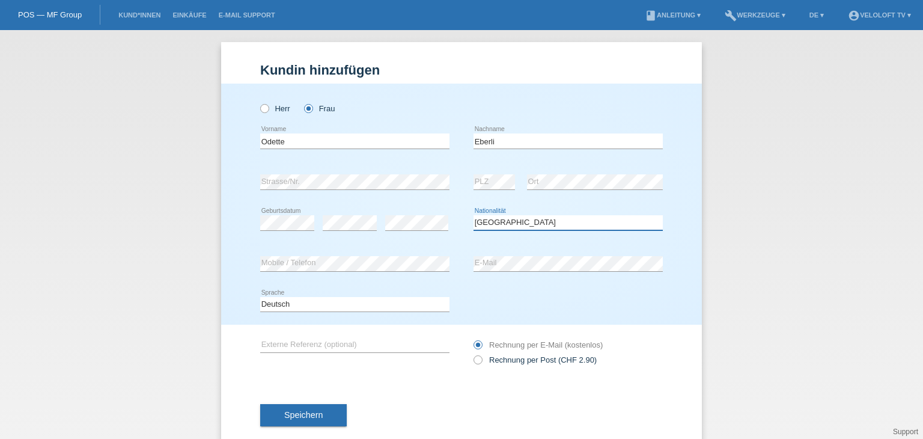
click at [474, 215] on select "Bitte auswählen... [GEOGRAPHIC_DATA] [GEOGRAPHIC_DATA] [GEOGRAPHIC_DATA] [GEOGR…" at bounding box center [568, 222] width 189 height 14
click at [399, 215] on div "error" at bounding box center [416, 223] width 63 height 41
click at [318, 415] on button "Speichern" at bounding box center [303, 415] width 87 height 23
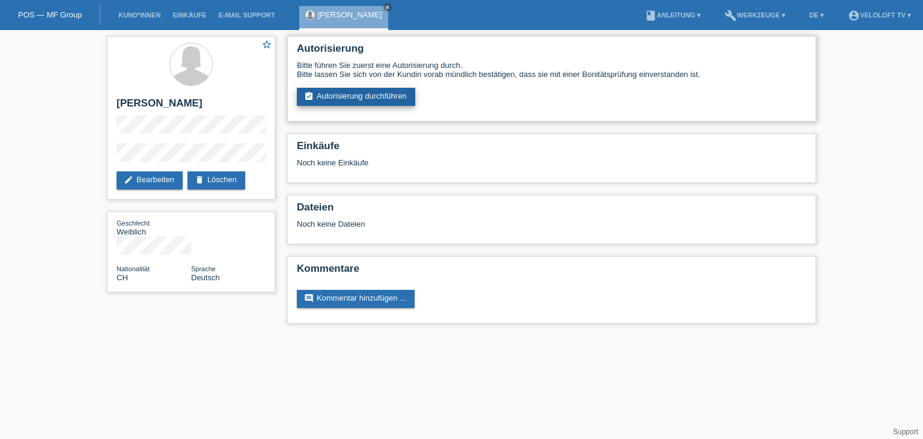
click at [368, 91] on link "assignment_turned_in Autorisierung durchführen" at bounding box center [356, 97] width 118 height 18
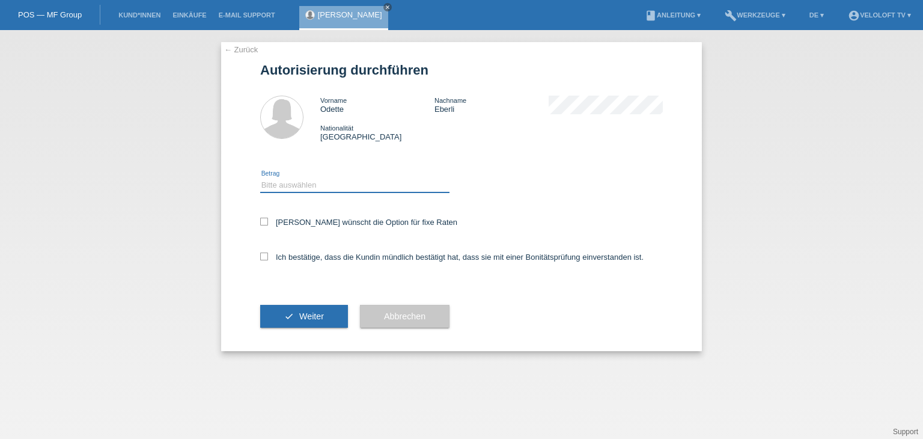
drag, startPoint x: 332, startPoint y: 179, endPoint x: 332, endPoint y: 191, distance: 11.4
click at [332, 180] on select "Bitte auswählen CHF 1.00 - CHF 499.00 CHF 500.00 - CHF 1'999.00 CHF 2'000.00 - …" at bounding box center [354, 185] width 189 height 14
select select "2"
click at [260, 178] on select "Bitte auswählen CHF 1.00 - CHF 499.00 CHF 500.00 - CHF 1'999.00 CHF 2'000.00 - …" at bounding box center [354, 185] width 189 height 14
click at [350, 222] on label "Kundin wünscht die Option für fixe Raten" at bounding box center [358, 222] width 197 height 9
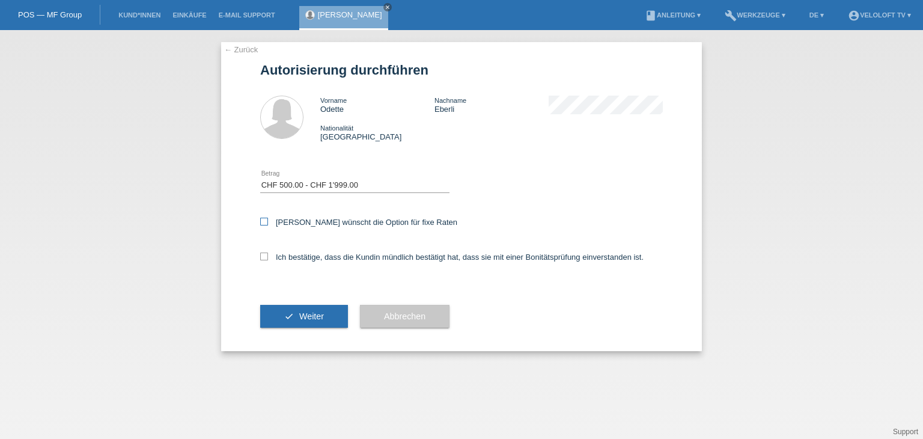
click at [268, 222] on input "Kundin wünscht die Option für fixe Raten" at bounding box center [264, 222] width 8 height 8
checkbox input "true"
click at [352, 257] on label "Ich bestätige, dass die Kundin mündlich bestätigt hat, dass sie mit einer Bonit…" at bounding box center [451, 256] width 383 height 9
click at [268, 257] on input "Ich bestätige, dass die Kundin mündlich bestätigt hat, dass sie mit einer Bonit…" at bounding box center [264, 256] width 8 height 8
checkbox input "true"
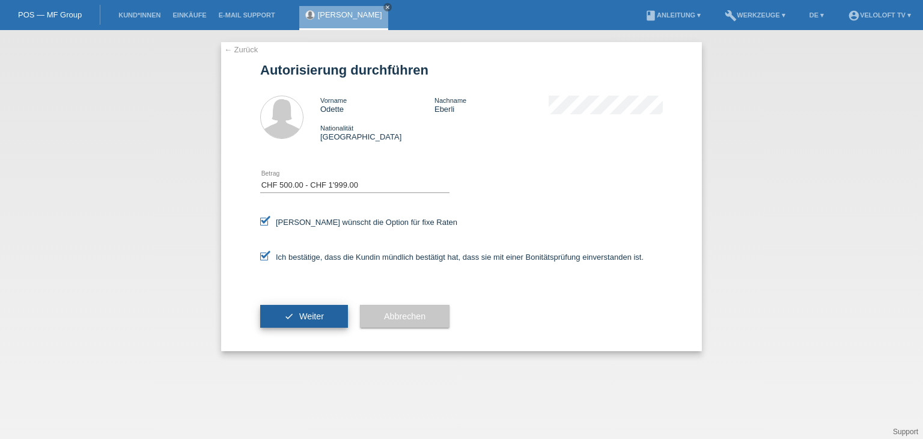
click at [331, 307] on button "check Weiter" at bounding box center [304, 316] width 88 height 23
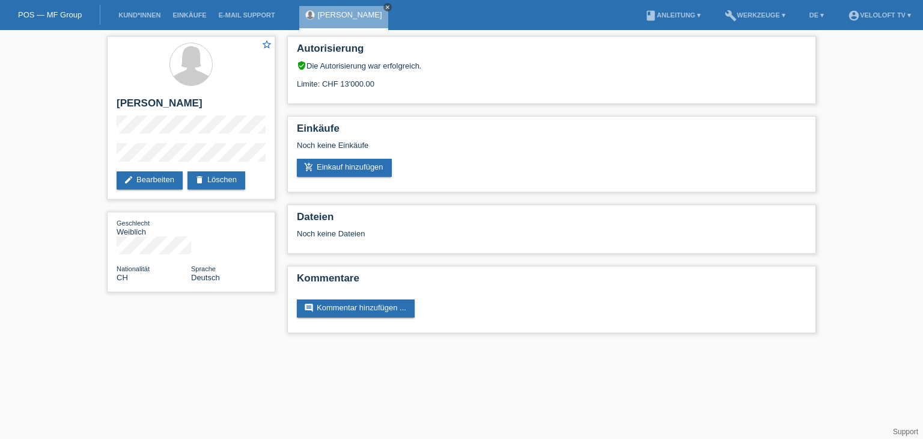
click at [385, 8] on icon "close" at bounding box center [388, 7] width 6 height 6
click at [143, 11] on li "Kund*innen" at bounding box center [139, 15] width 54 height 31
click at [145, 15] on link "Kund*innen" at bounding box center [139, 14] width 54 height 7
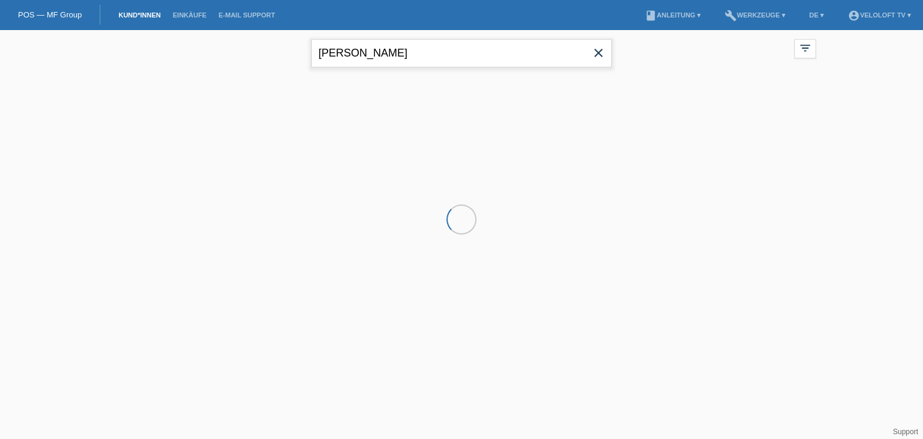
click at [430, 51] on input "[PERSON_NAME]" at bounding box center [461, 53] width 301 height 28
paste input "[PERSON_NAME]"
type input "[PERSON_NAME]"
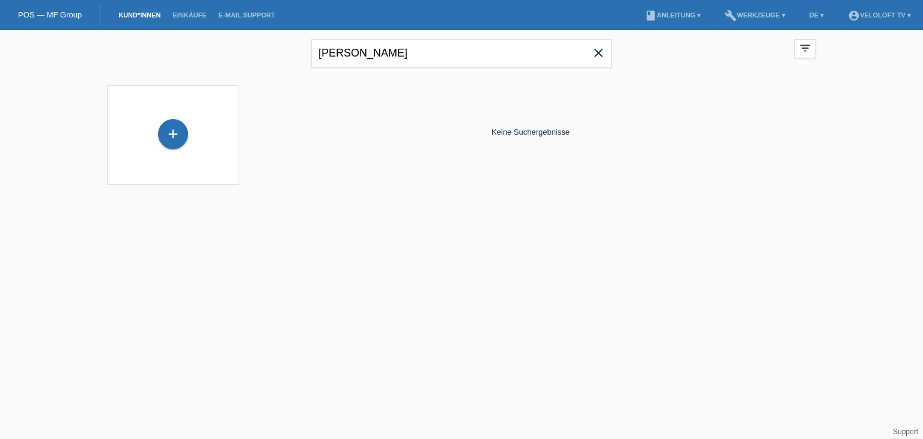
click at [155, 136] on div "+" at bounding box center [173, 135] width 113 height 32
click at [166, 135] on div "+" at bounding box center [173, 134] width 30 height 30
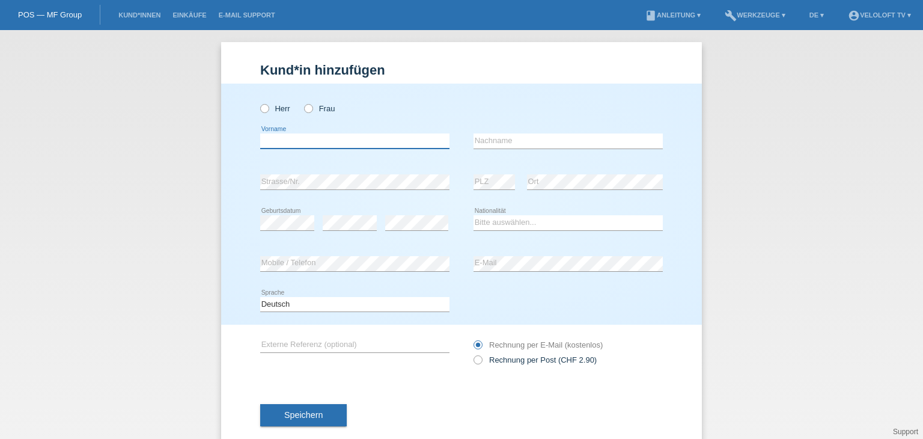
click at [326, 142] on input "text" at bounding box center [354, 140] width 189 height 15
paste input "[PERSON_NAME]"
drag, startPoint x: 293, startPoint y: 140, endPoint x: 341, endPoint y: 140, distance: 48.1
click at [344, 140] on input "Dominic Wirth" at bounding box center [354, 140] width 189 height 15
type input "[PERSON_NAME]"
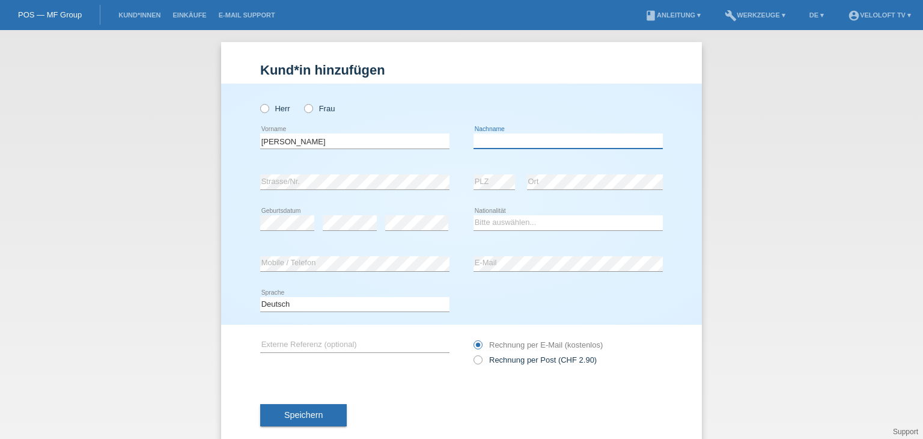
click at [498, 143] on input "text" at bounding box center [568, 140] width 189 height 15
paste input "Wirth"
type input "Wirth"
click at [258, 102] on icon at bounding box center [258, 102] width 0 height 0
click at [260, 112] on input "Herr" at bounding box center [264, 108] width 8 height 8
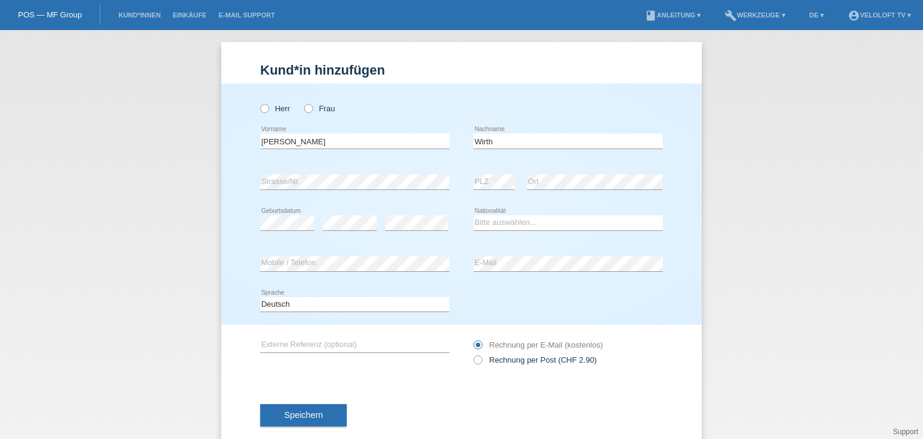
radio input "true"
click at [527, 222] on select "Bitte auswählen... Schweiz Deutschland Liechtenstein Österreich ------------ Af…" at bounding box center [568, 222] width 189 height 14
select select "CH"
click at [474, 215] on select "Bitte auswählen... [GEOGRAPHIC_DATA] [GEOGRAPHIC_DATA] [GEOGRAPHIC_DATA] [GEOGR…" at bounding box center [568, 222] width 189 height 14
click at [398, 226] on div "error" at bounding box center [416, 222] width 63 height 15
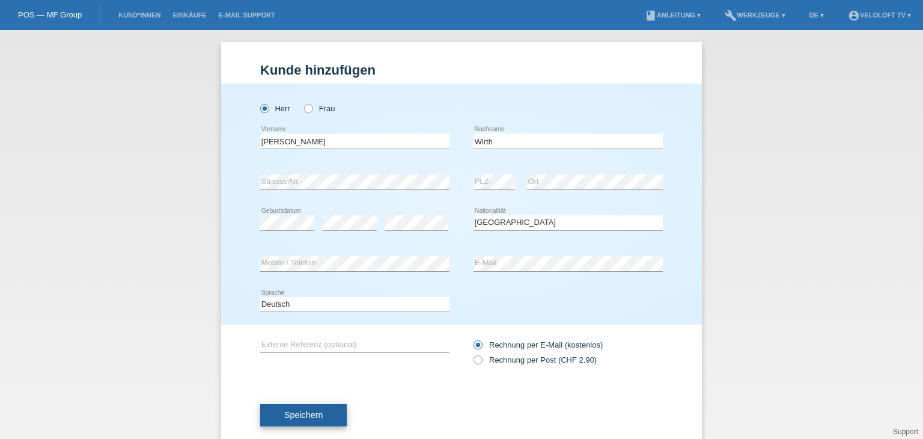
click at [313, 413] on span "Speichern" at bounding box center [303, 415] width 38 height 10
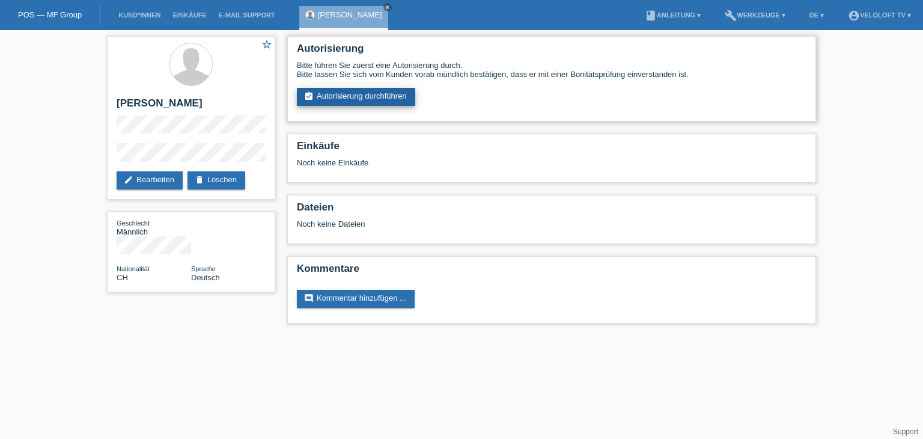
click at [389, 100] on link "assignment_turned_in Autorisierung durchführen" at bounding box center [356, 97] width 118 height 18
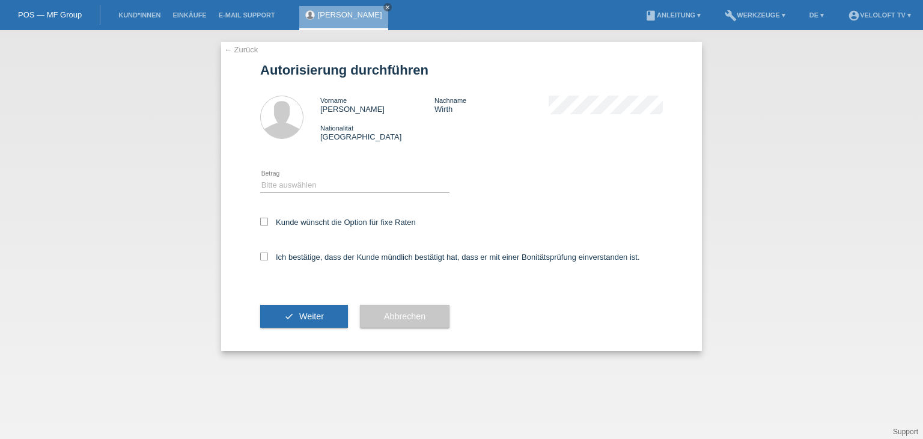
drag, startPoint x: 345, startPoint y: 224, endPoint x: 344, endPoint y: 231, distance: 7.8
click at [345, 224] on label "Kunde wünscht die Option für fixe Raten" at bounding box center [338, 222] width 156 height 9
click at [268, 224] on input "Kunde wünscht die Option für fixe Raten" at bounding box center [264, 222] width 8 height 8
checkbox input "true"
click at [344, 263] on div "Ich bestätige, dass der Kunde mündlich bestätigt hat, dass er mit einer Bonität…" at bounding box center [461, 260] width 403 height 41
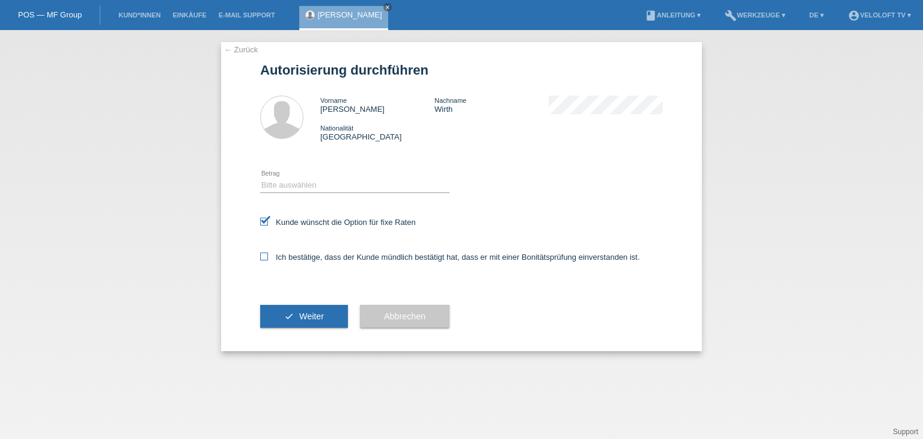
click at [344, 255] on label "Ich bestätige, dass der Kunde mündlich bestätigt hat, dass er mit einer Bonität…" at bounding box center [450, 256] width 380 height 9
click at [268, 255] on input "Ich bestätige, dass der Kunde mündlich bestätigt hat, dass er mit einer Bonität…" at bounding box center [264, 256] width 8 height 8
checkbox input "true"
click at [367, 187] on select "Bitte auswählen CHF 1.00 - CHF 499.00 CHF 500.00 - CHF 1'999.00 CHF 2'000.00 - …" at bounding box center [354, 185] width 189 height 14
select select "2"
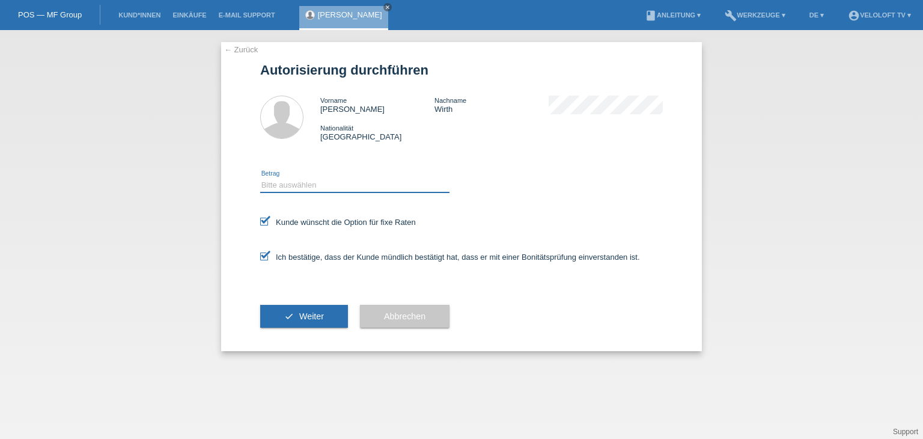
click at [260, 178] on select "Bitte auswählen CHF 1.00 - CHF 499.00 CHF 500.00 - CHF 1'999.00 CHF 2'000.00 - …" at bounding box center [354, 185] width 189 height 14
click at [311, 309] on button "check Weiter" at bounding box center [304, 316] width 88 height 23
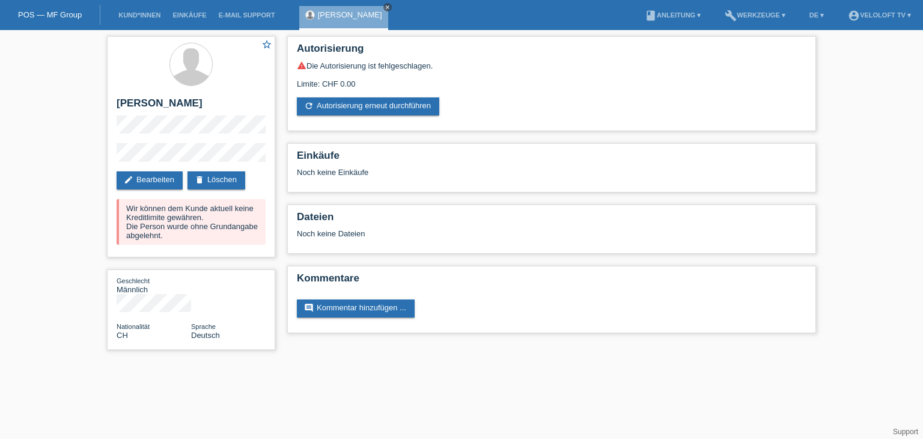
click at [385, 7] on icon "close" at bounding box center [388, 7] width 6 height 6
click at [149, 15] on link "Kund*innen" at bounding box center [139, 14] width 54 height 7
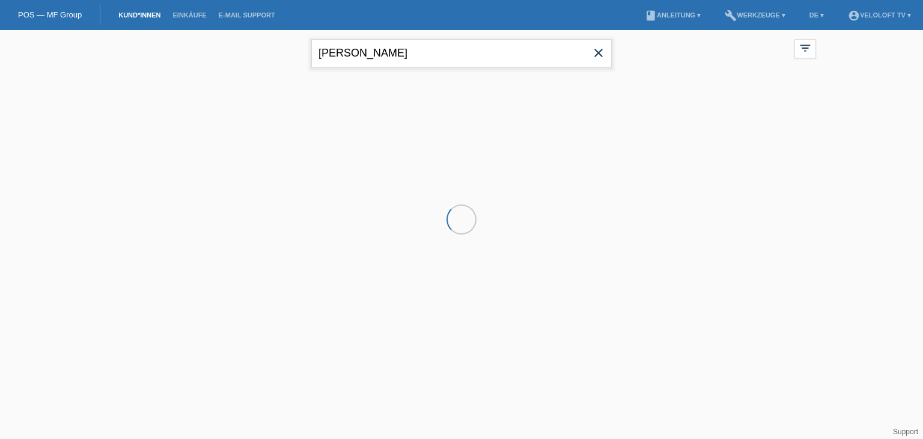
click at [416, 53] on input "[PERSON_NAME]" at bounding box center [461, 53] width 301 height 28
paste input "[PERSON_NAME] [PERSON_NAME]"
click at [383, 49] on input "[PERSON_NAME] [PERSON_NAME]" at bounding box center [461, 53] width 301 height 28
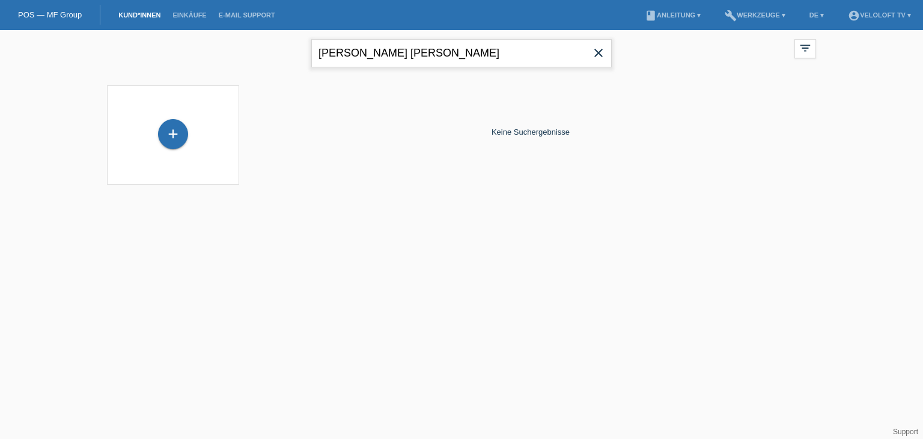
type input "[PERSON_NAME] [PERSON_NAME]"
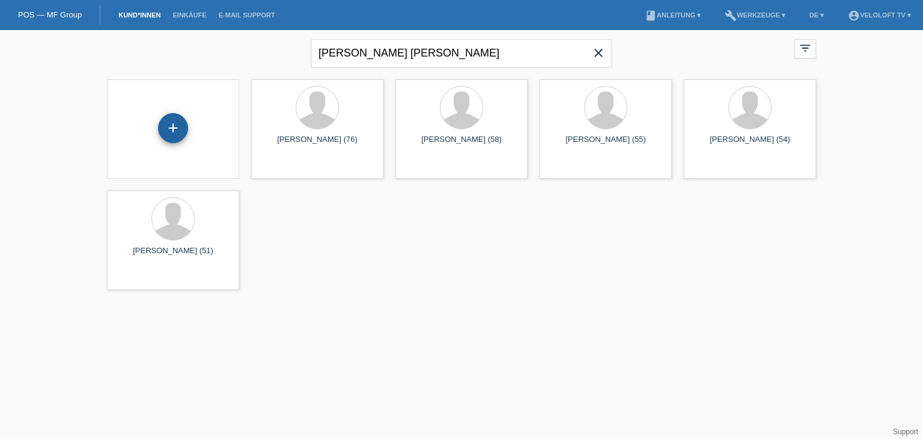
click at [173, 121] on div "+" at bounding box center [173, 128] width 30 height 30
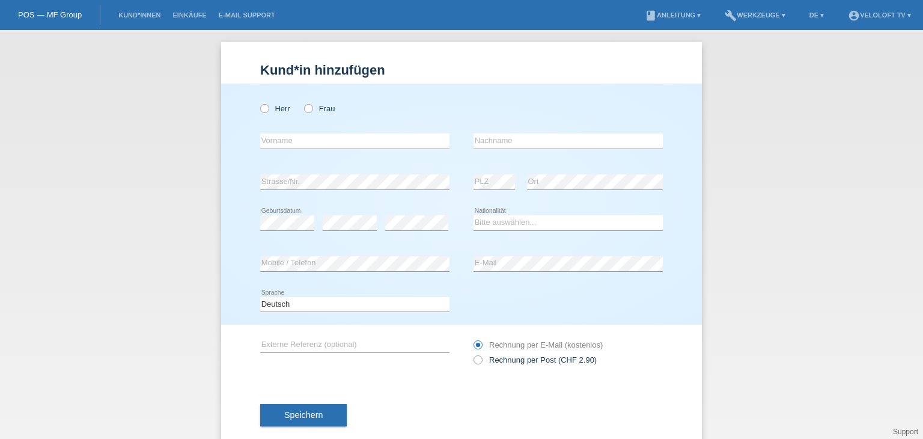
click at [294, 130] on div "error Vorname" at bounding box center [354, 141] width 189 height 41
click at [291, 140] on input "text" at bounding box center [354, 140] width 189 height 15
paste input "[PERSON_NAME]"
drag, startPoint x: 310, startPoint y: 140, endPoint x: 433, endPoint y: 139, distance: 123.2
click at [433, 139] on input "[PERSON_NAME]" at bounding box center [354, 140] width 189 height 15
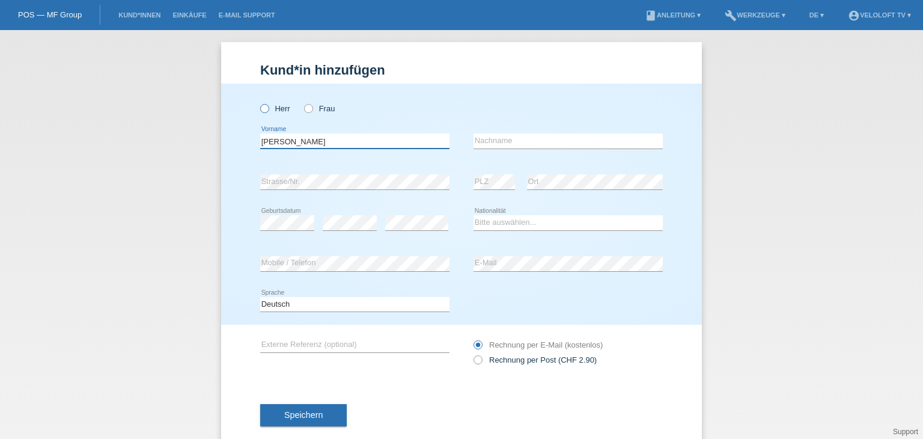
type input "[PERSON_NAME]"
click at [258, 102] on icon at bounding box center [258, 102] width 0 height 0
click at [260, 106] on input "Herr" at bounding box center [264, 108] width 8 height 8
radio input "true"
click at [507, 145] on input "text" at bounding box center [568, 140] width 189 height 15
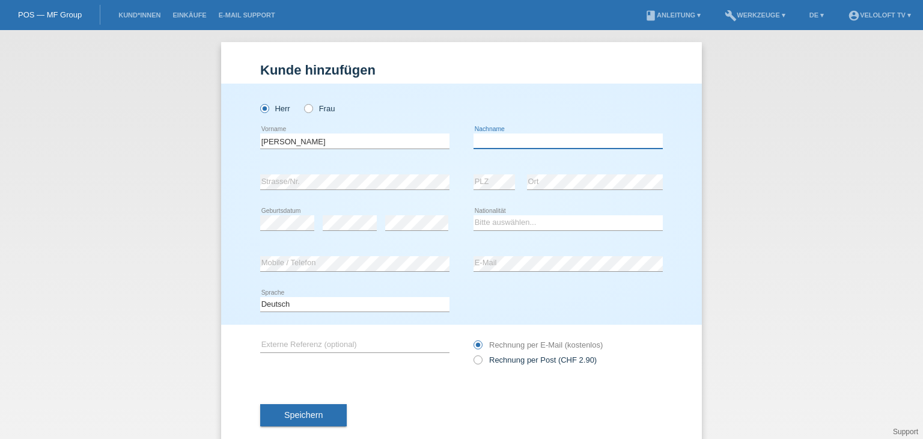
paste input "[PERSON_NAME]"
type input "[PERSON_NAME]"
click at [379, 270] on div "error Mobile / Telefon" at bounding box center [354, 264] width 189 height 16
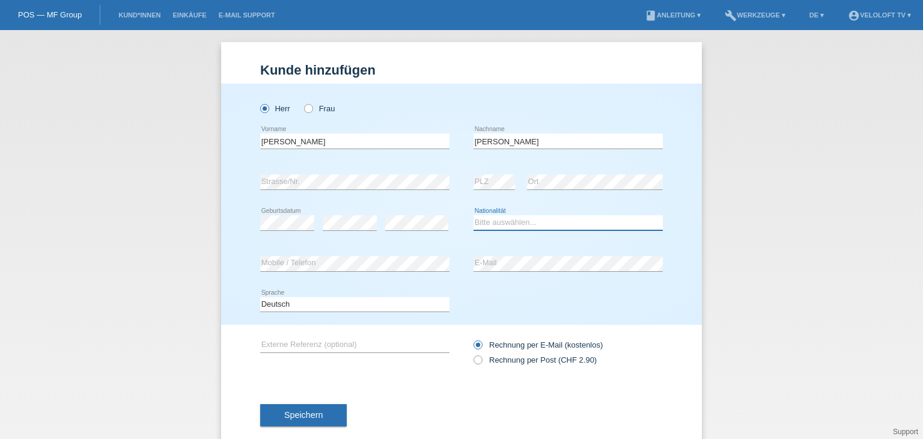
click at [532, 220] on select "Bitte auswählen... [GEOGRAPHIC_DATA] [GEOGRAPHIC_DATA] [GEOGRAPHIC_DATA] [GEOGR…" at bounding box center [568, 222] width 189 height 14
select select "CH"
click at [474, 215] on select "Bitte auswählen... [GEOGRAPHIC_DATA] [GEOGRAPHIC_DATA] [GEOGRAPHIC_DATA] [GEOGR…" at bounding box center [568, 222] width 189 height 14
drag, startPoint x: 303, startPoint y: 409, endPoint x: 364, endPoint y: 402, distance: 61.1
click at [304, 410] on span "Speichern" at bounding box center [303, 415] width 38 height 10
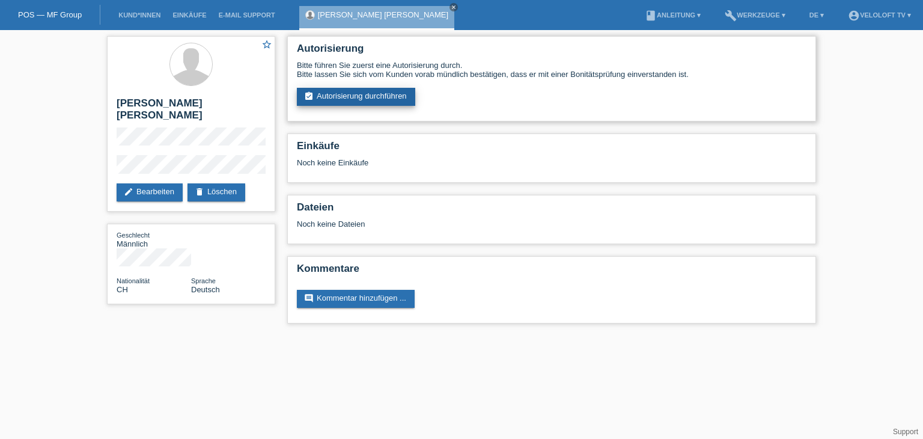
click at [374, 94] on link "assignment_turned_in Autorisierung durchführen" at bounding box center [356, 97] width 118 height 18
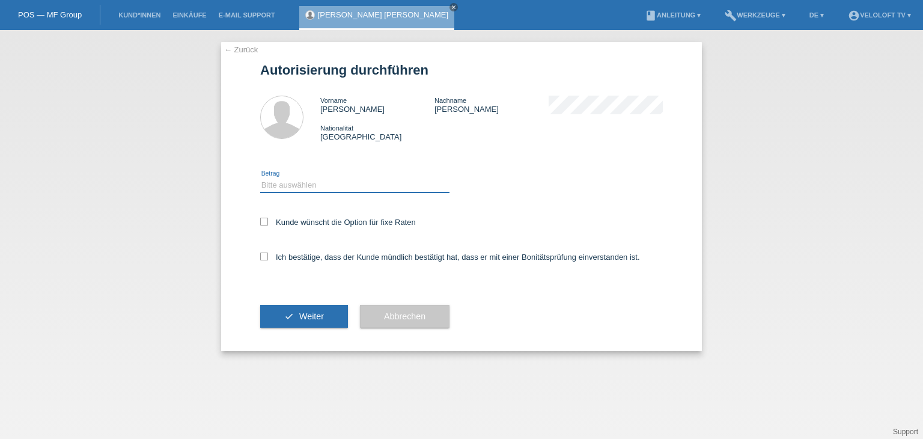
click at [346, 180] on select "Bitte auswählen CHF 1.00 - CHF 499.00 CHF 500.00 - CHF 1'999.00 CHF 2'000.00 - …" at bounding box center [354, 185] width 189 height 14
select select "2"
click at [260, 178] on select "Bitte auswählen CHF 1.00 - CHF 499.00 CHF 500.00 - CHF 1'999.00 CHF 2'000.00 - …" at bounding box center [354, 185] width 189 height 14
click at [355, 225] on label "Kunde wünscht die Option für fixe Raten" at bounding box center [338, 222] width 156 height 9
click at [268, 225] on input "Kunde wünscht die Option für fixe Raten" at bounding box center [264, 222] width 8 height 8
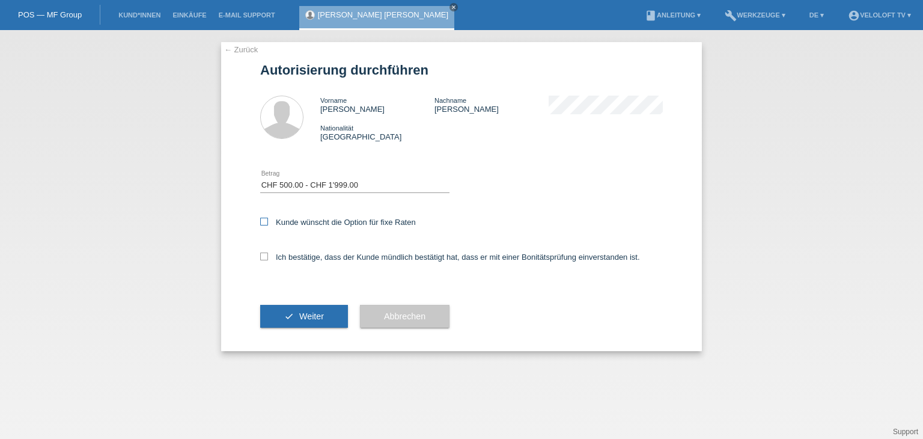
checkbox input "true"
click at [349, 251] on div "Ich bestätige, dass der Kunde mündlich bestätigt hat, dass er mit einer Bonität…" at bounding box center [461, 260] width 403 height 41
click at [349, 254] on label "Ich bestätige, dass der Kunde mündlich bestätigt hat, dass er mit einer Bonität…" at bounding box center [450, 256] width 380 height 9
click at [268, 254] on input "Ich bestätige, dass der Kunde mündlich bestätigt hat, dass er mit einer Bonität…" at bounding box center [264, 256] width 8 height 8
checkbox input "true"
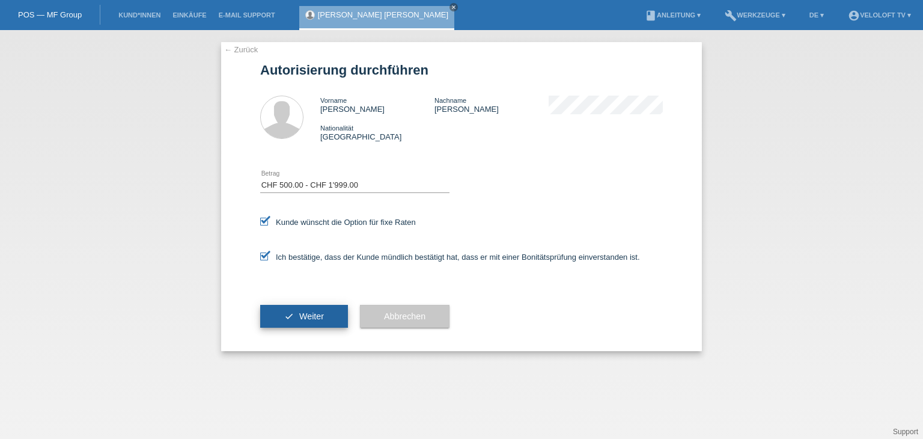
click at [331, 314] on button "check Weiter" at bounding box center [304, 316] width 88 height 23
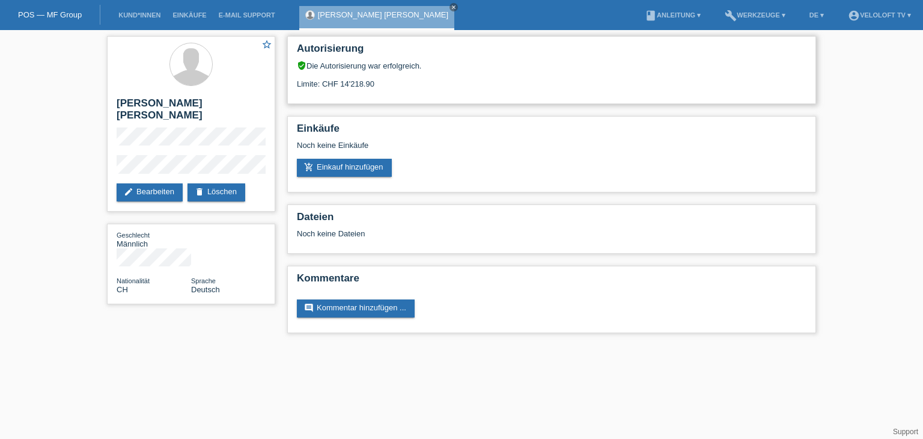
drag, startPoint x: 322, startPoint y: 82, endPoint x: 373, endPoint y: 84, distance: 50.5
click at [373, 84] on div "Limite: CHF 14'218.90" at bounding box center [552, 79] width 510 height 18
copy div "CHF 14'218.90"
